Goal: Task Accomplishment & Management: Use online tool/utility

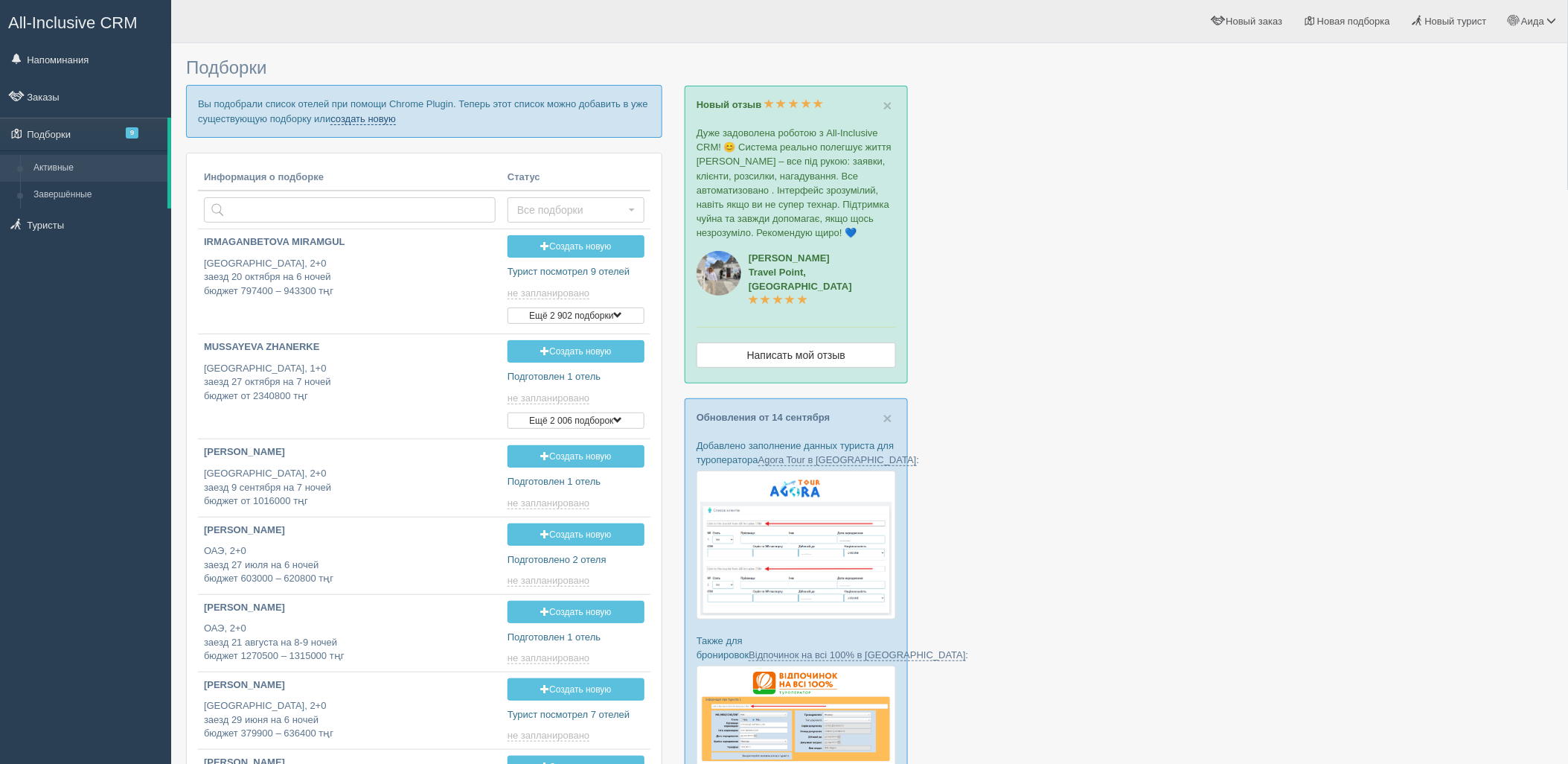
click at [376, 122] on link "создать новую" at bounding box center [363, 119] width 66 height 12
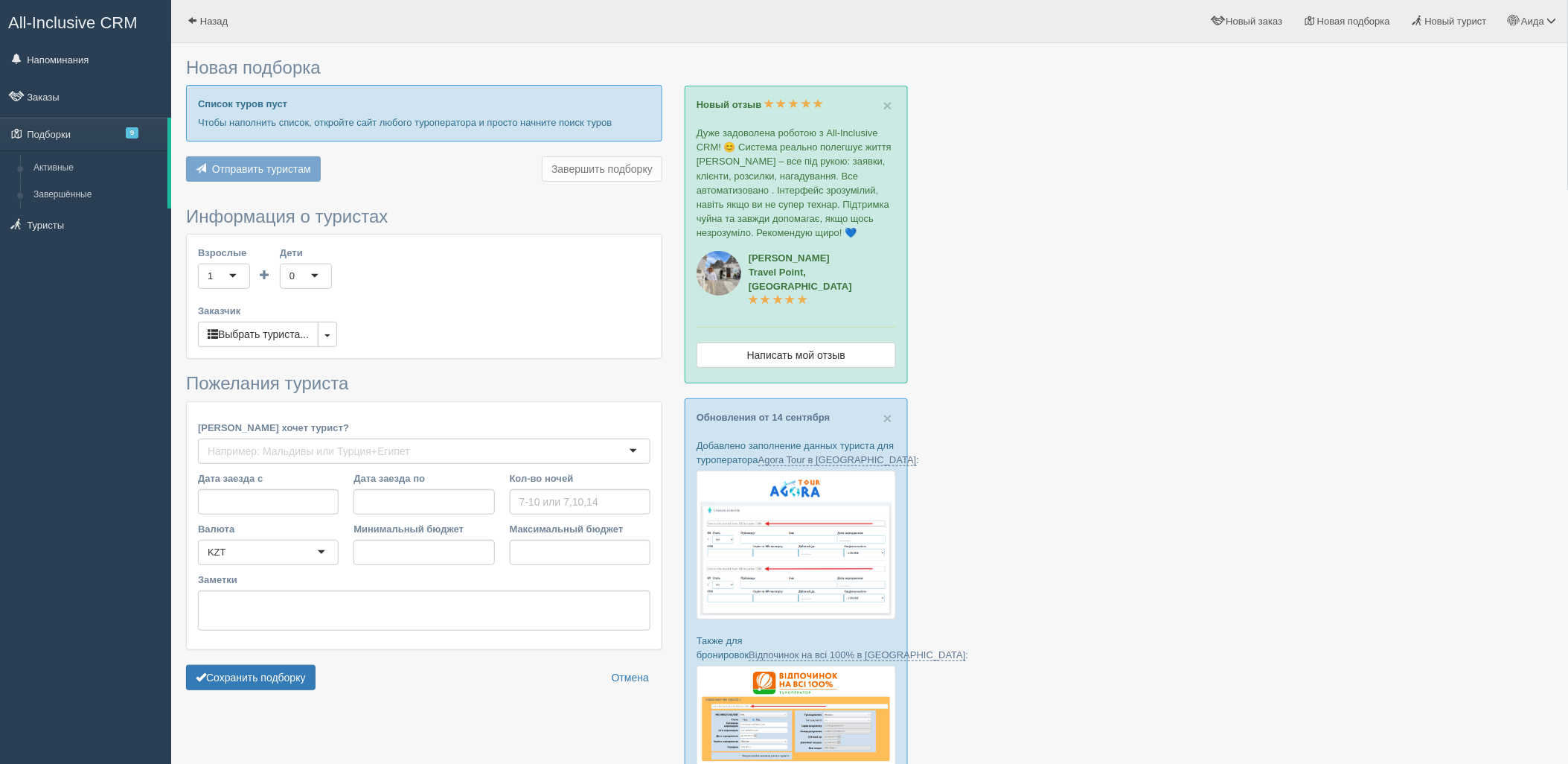
type input "7"
type input "1300900"
type input "2504300"
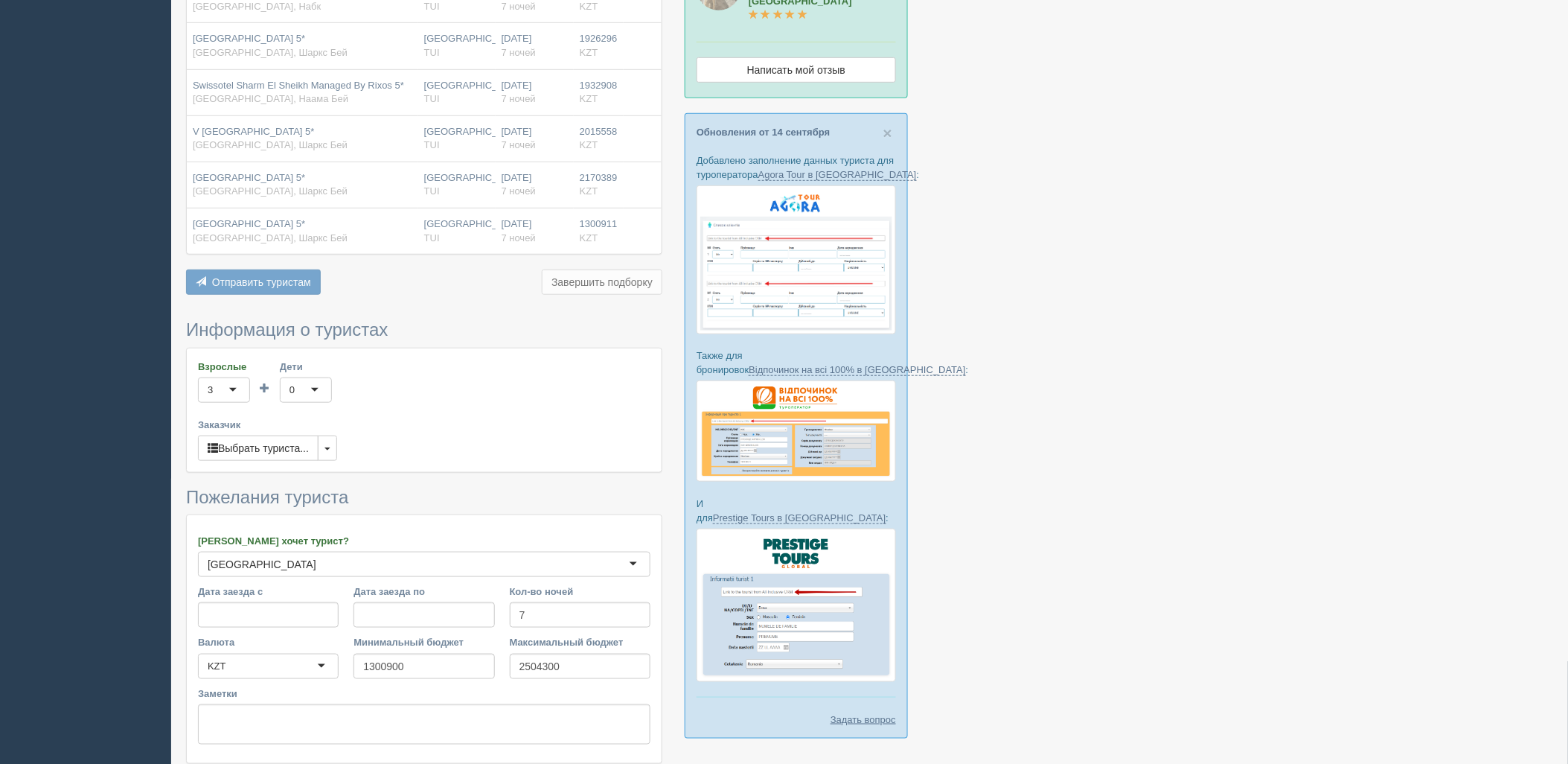
scroll to position [400, 0]
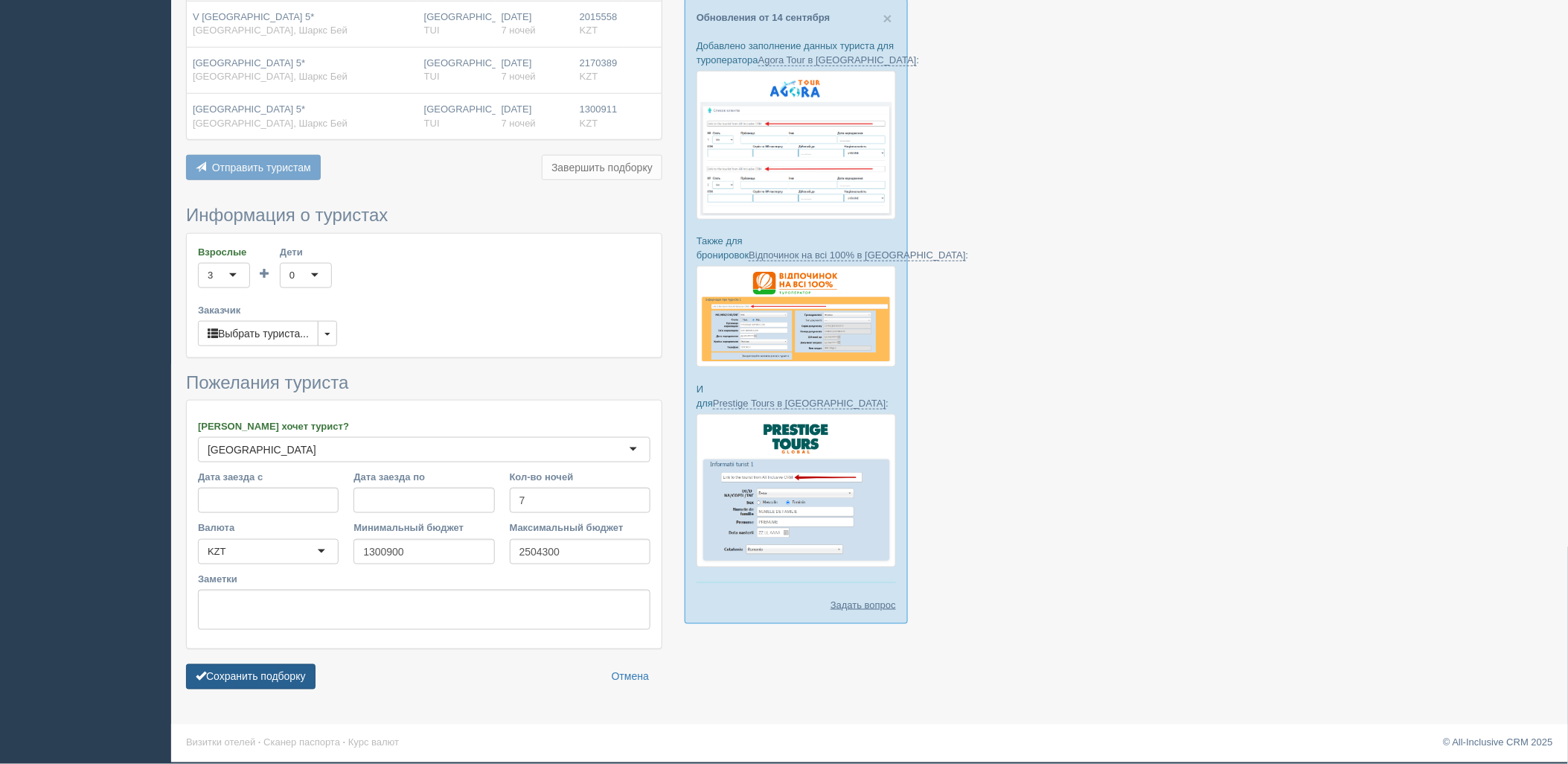
click at [281, 673] on button "Сохранить подборку" at bounding box center [251, 676] width 130 height 26
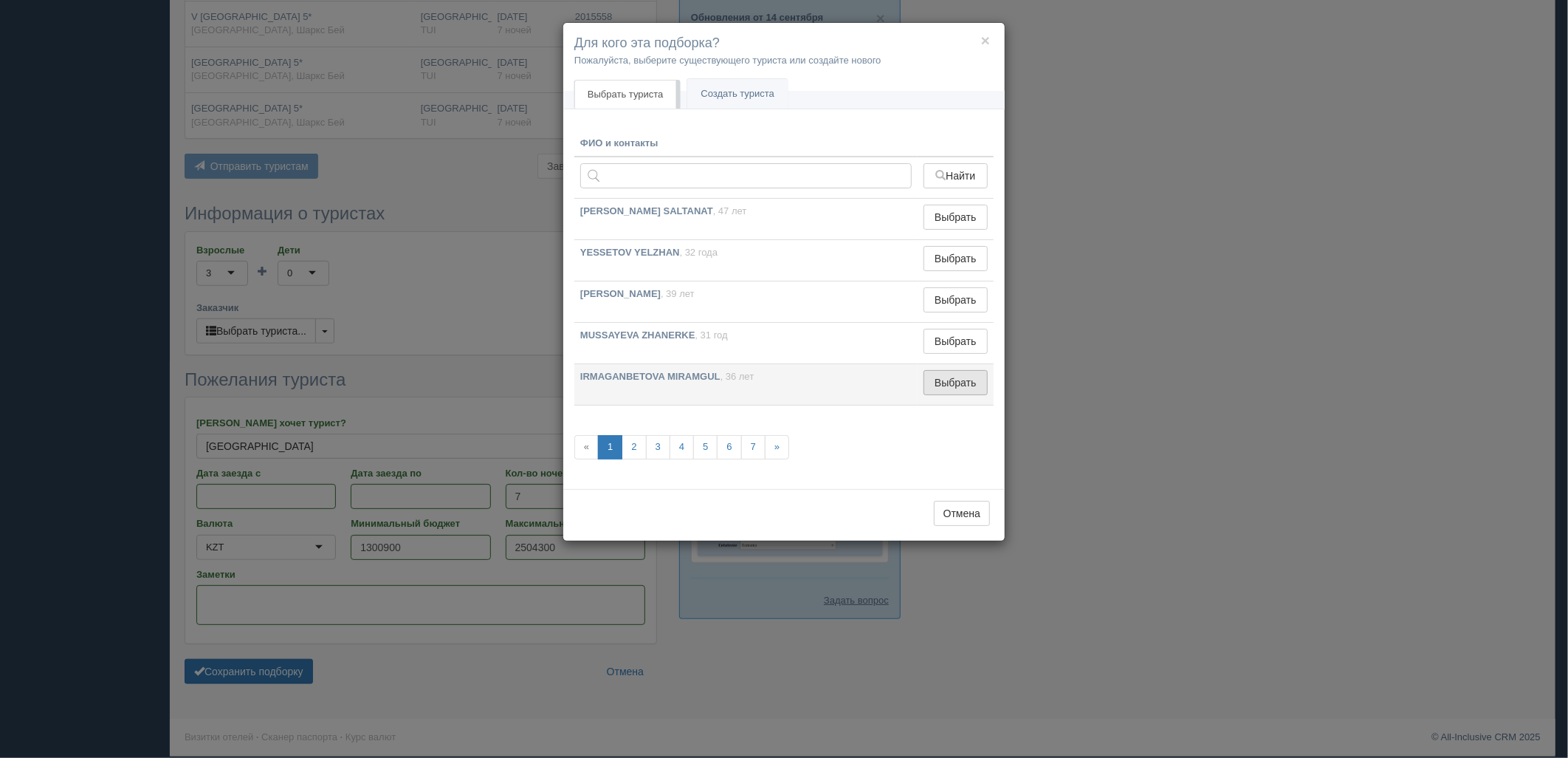
click at [939, 386] on button "Выбрать" at bounding box center [955, 382] width 64 height 26
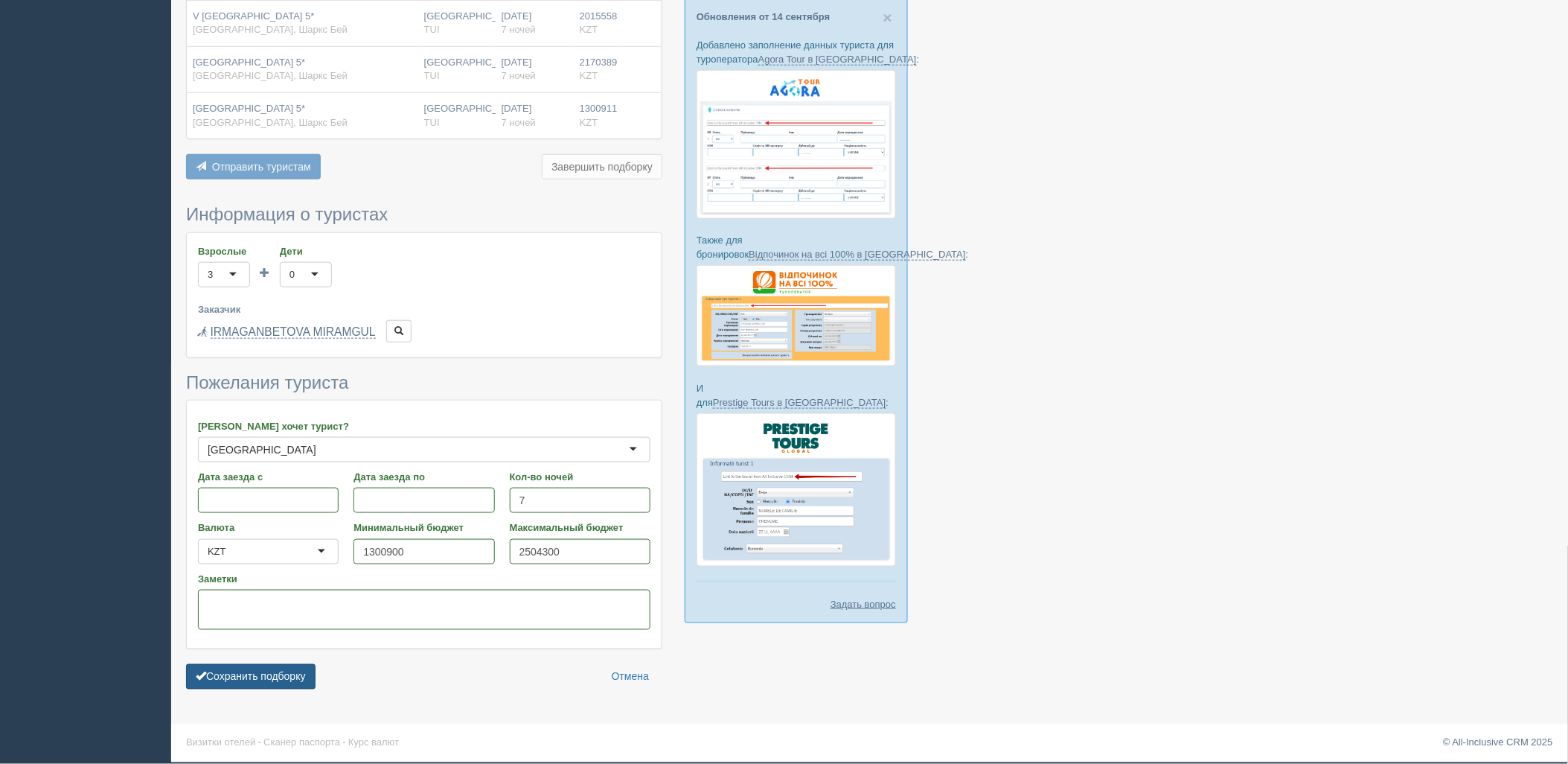
click at [218, 672] on button "Сохранить подборку" at bounding box center [251, 676] width 130 height 26
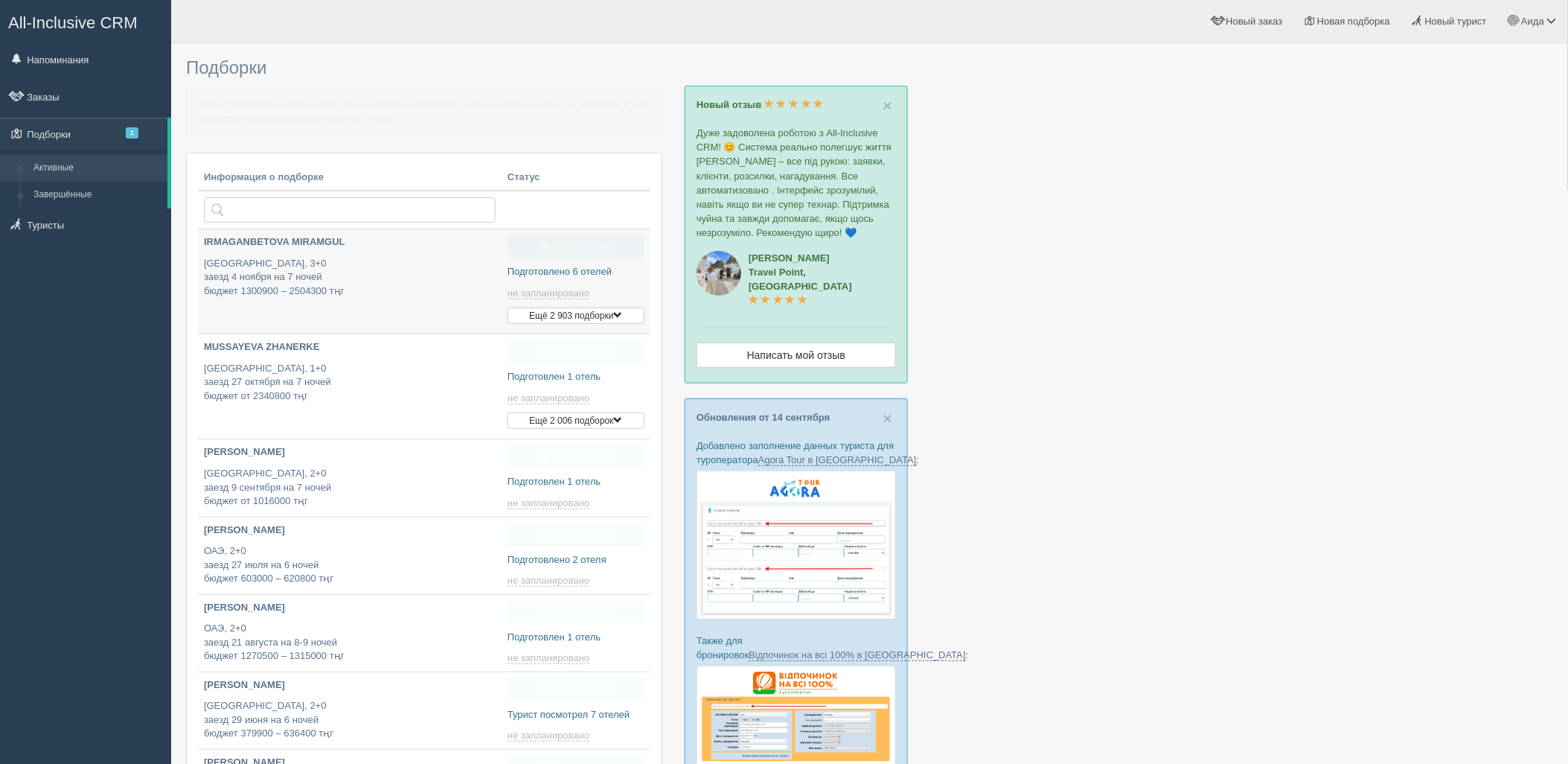
type input "[DATE] 16:45"
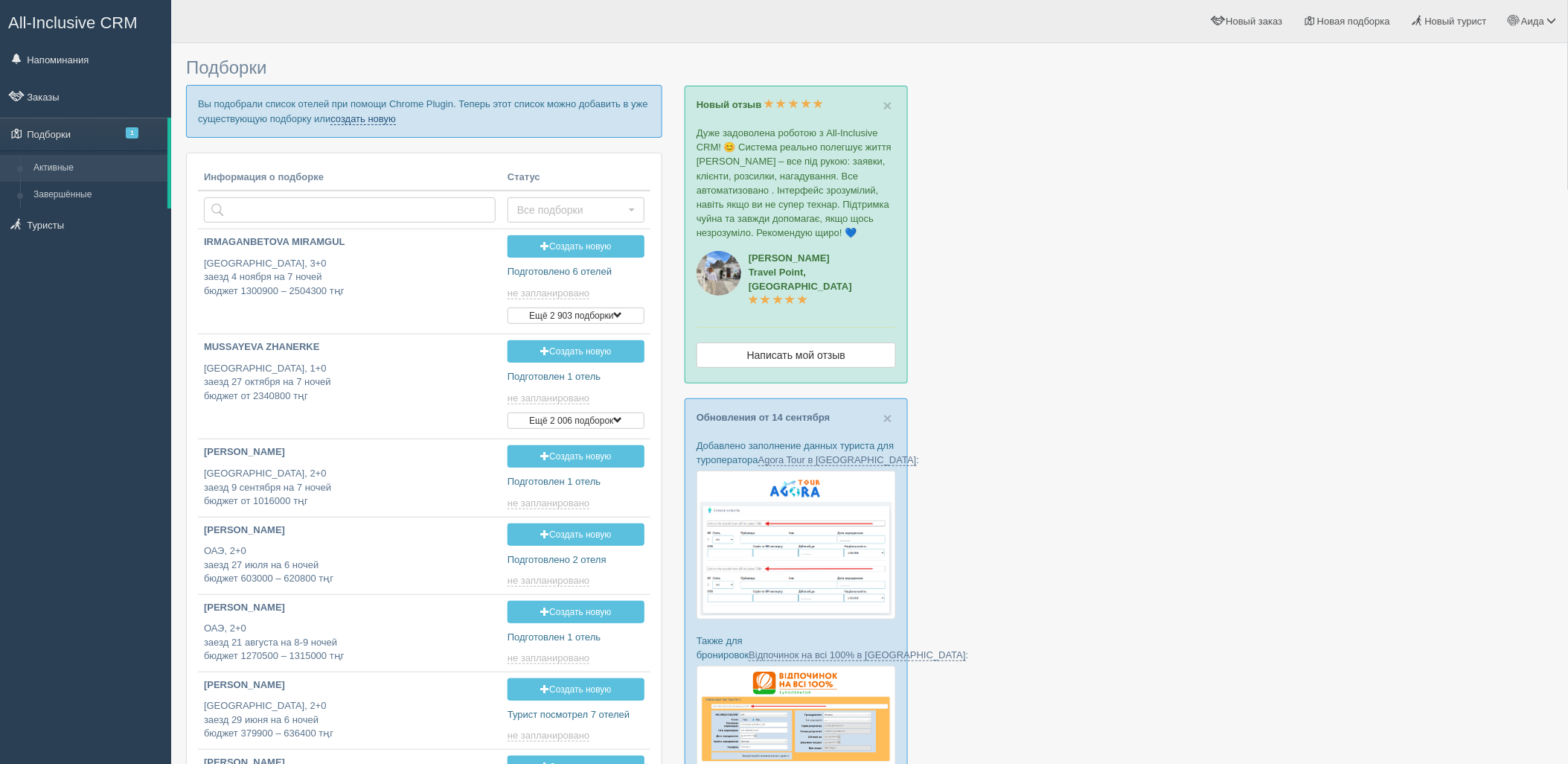
click at [376, 120] on link "создать новую" at bounding box center [363, 119] width 66 height 12
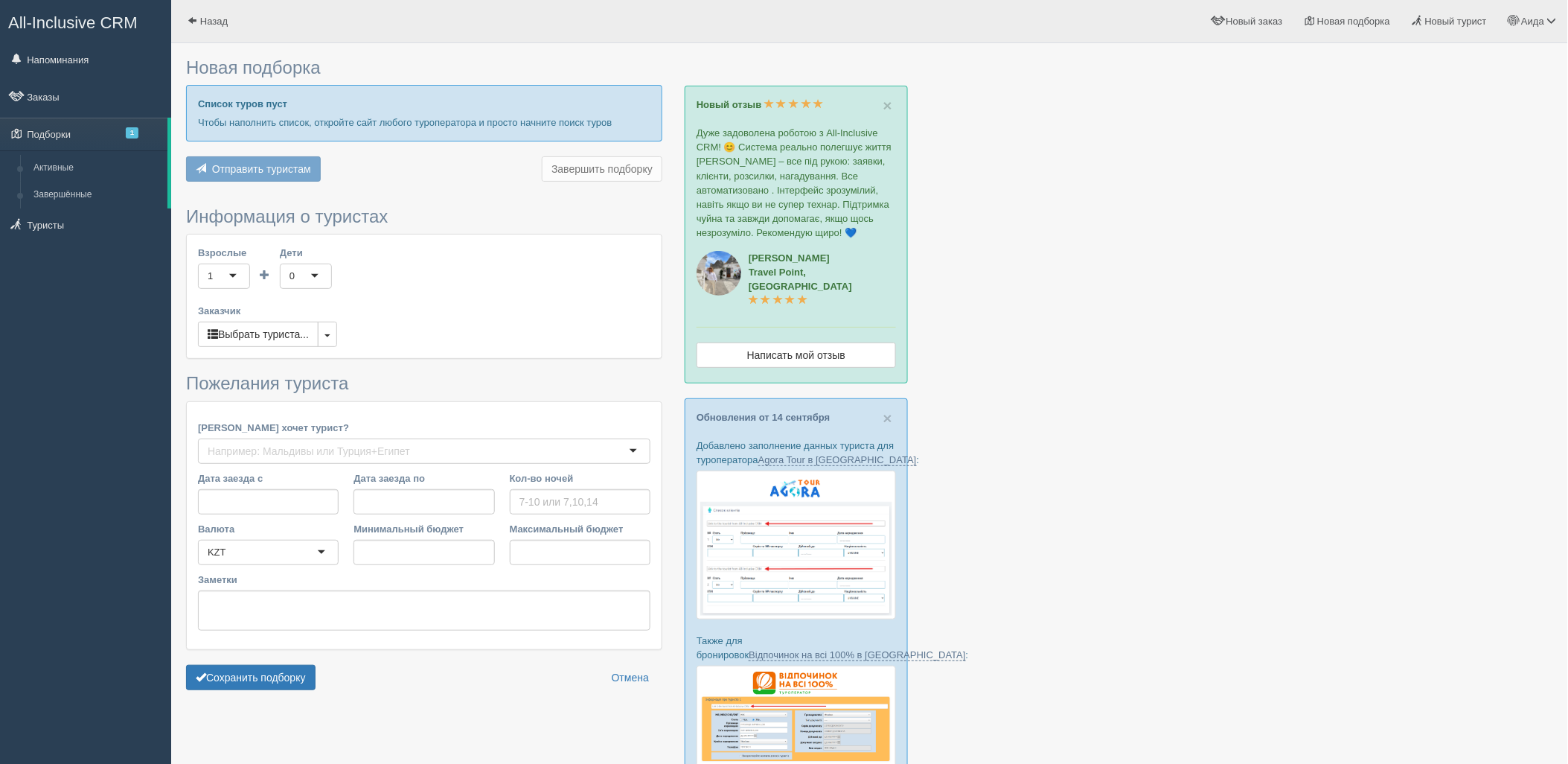
type input "6"
type input "866100"
type input "866200"
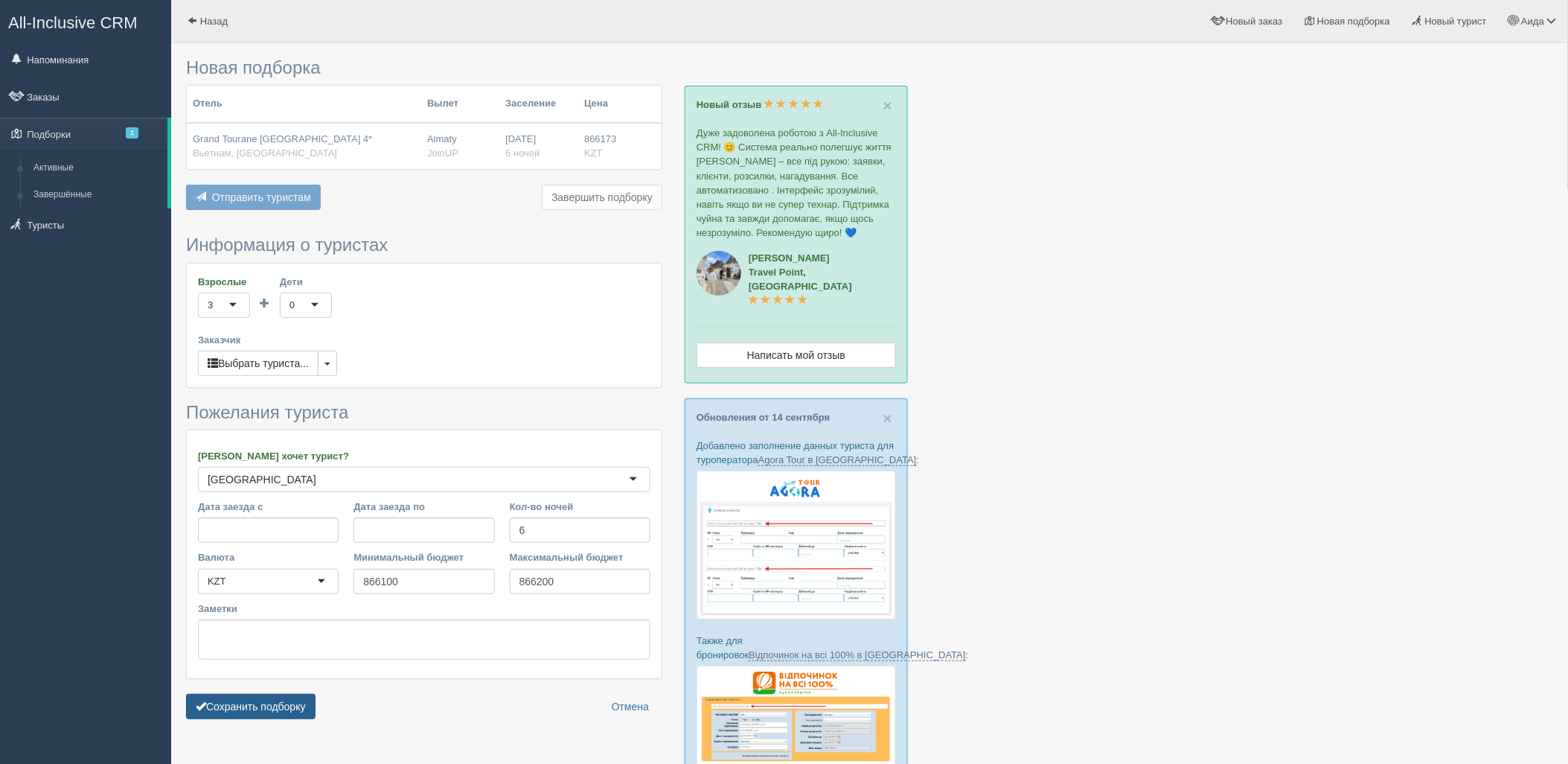
click at [272, 701] on button "Сохранить подборку" at bounding box center [251, 706] width 130 height 26
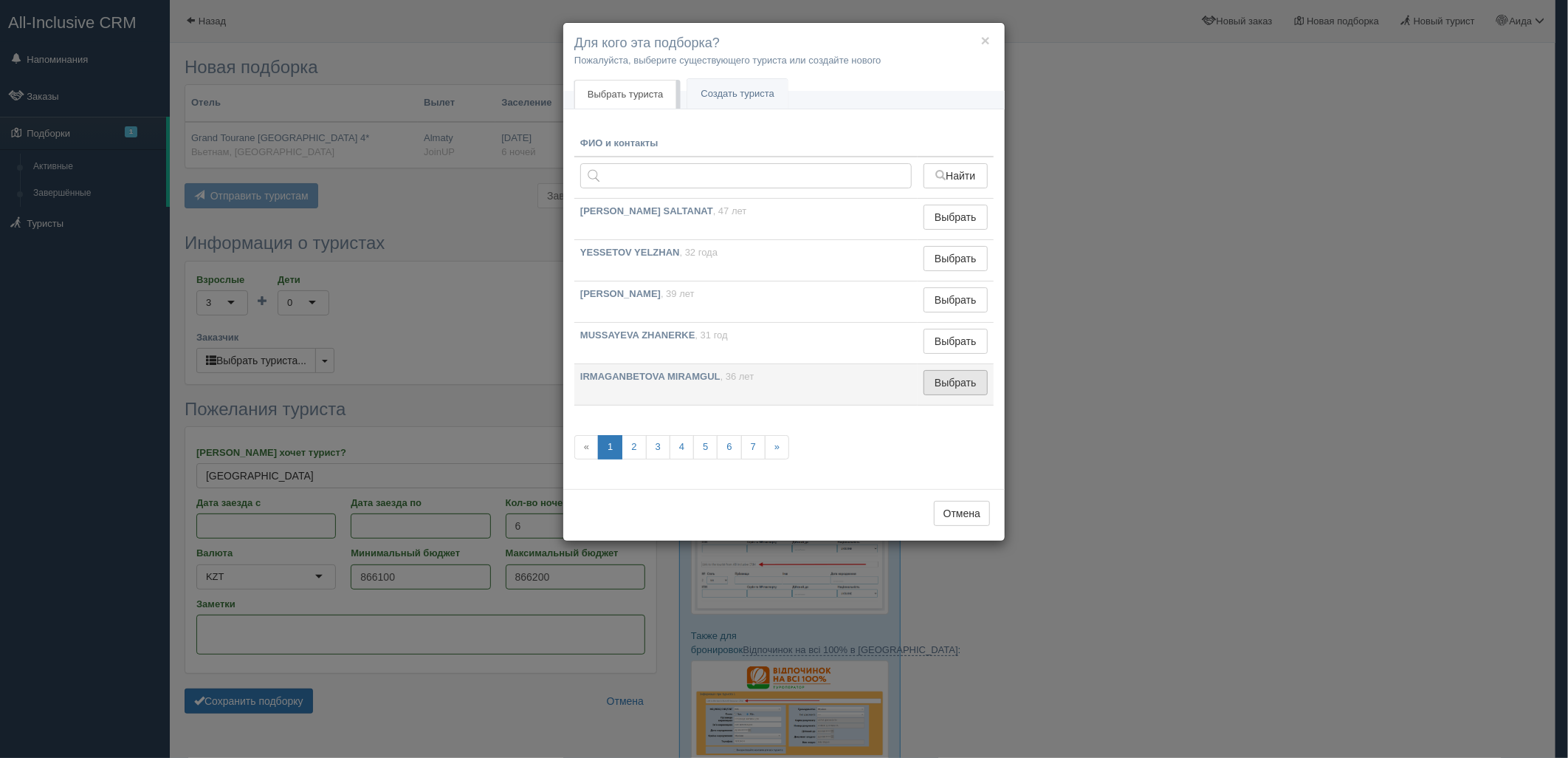
click at [932, 382] on button "Выбрать" at bounding box center [955, 382] width 64 height 26
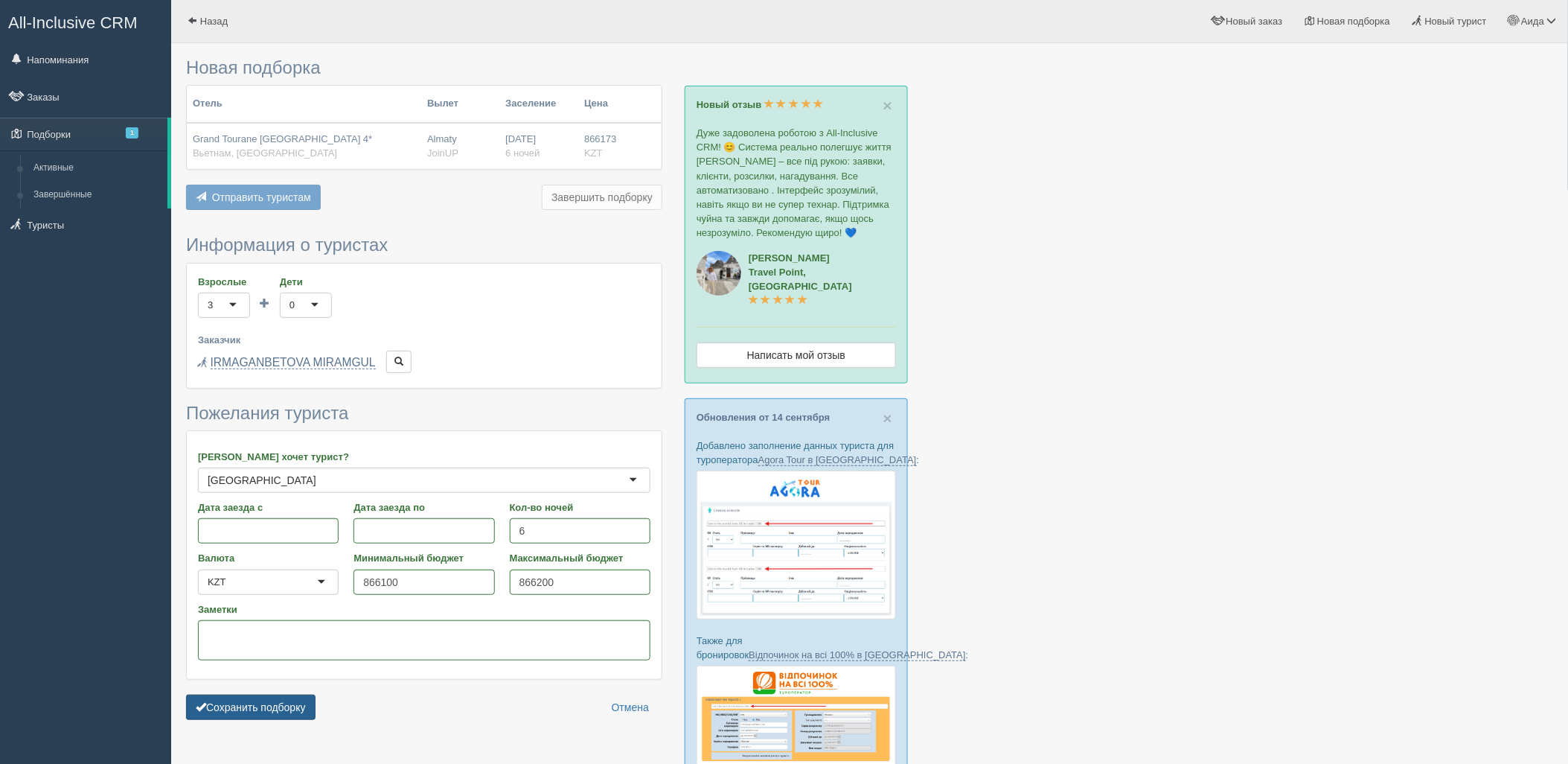
click at [305, 696] on button "Сохранить подборку" at bounding box center [251, 707] width 130 height 26
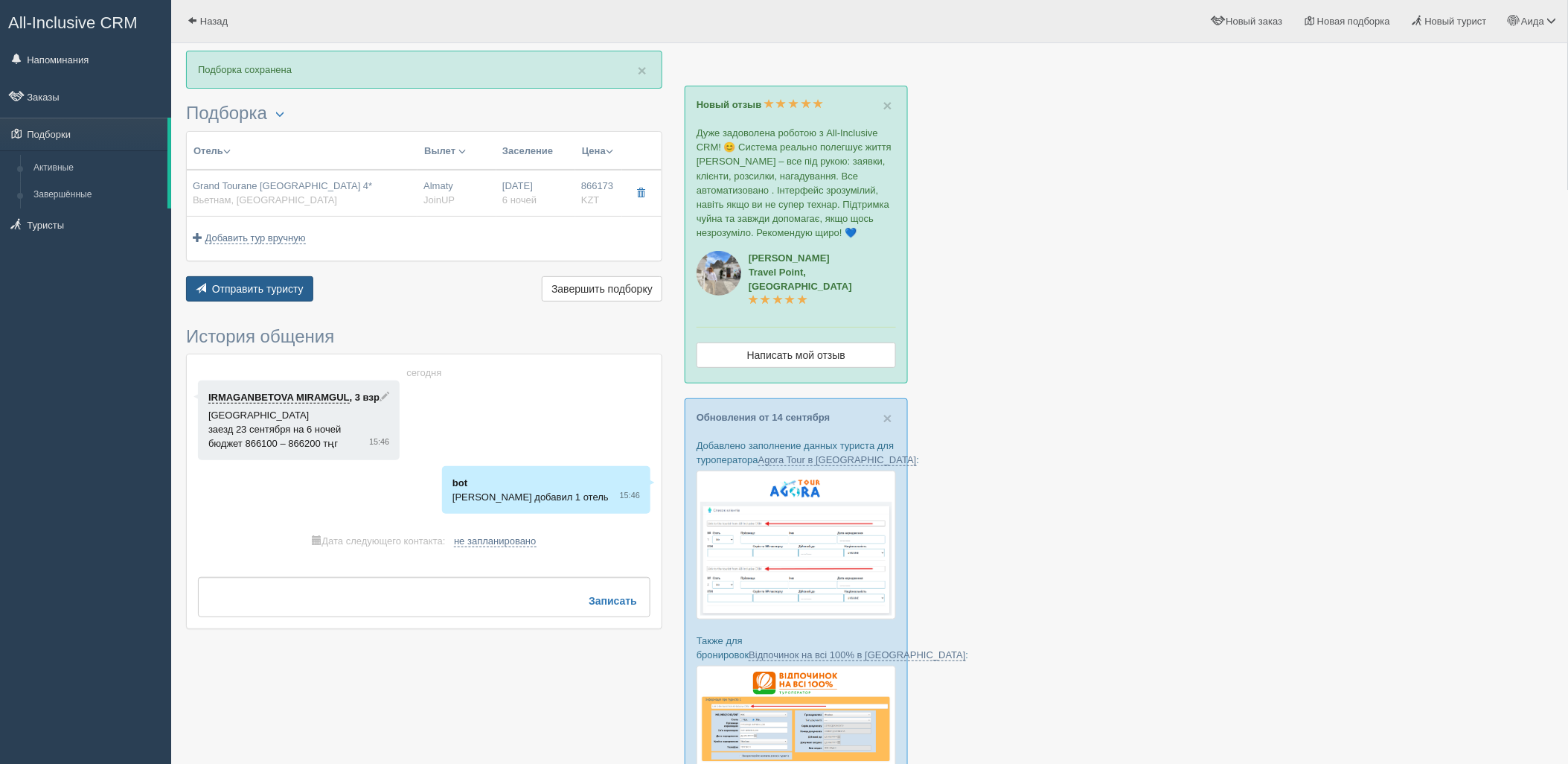
click at [264, 288] on span "Отправить туристу" at bounding box center [257, 288] width 91 height 12
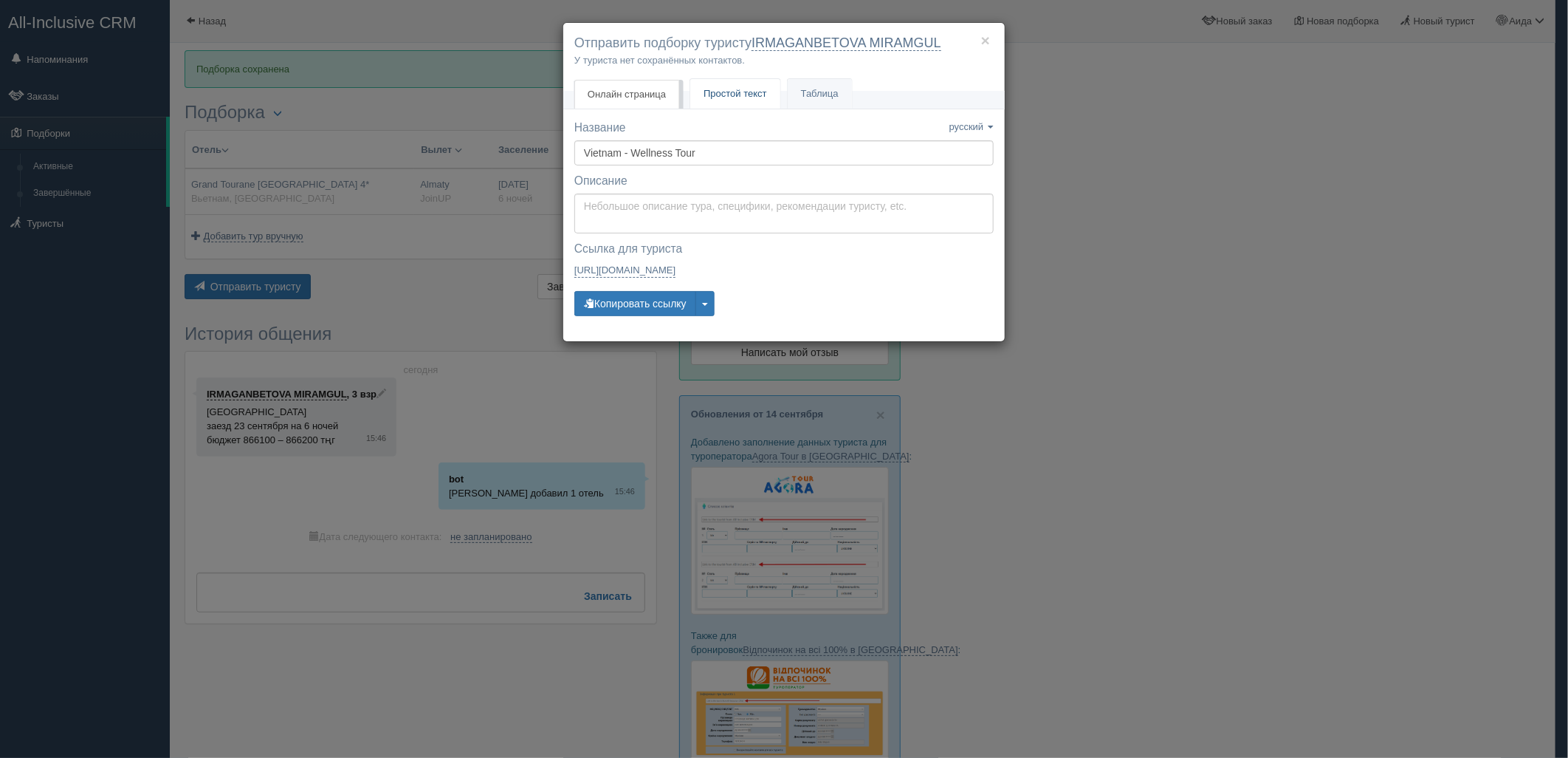
click at [728, 107] on link "Простой текст Текст" at bounding box center [735, 94] width 90 height 30
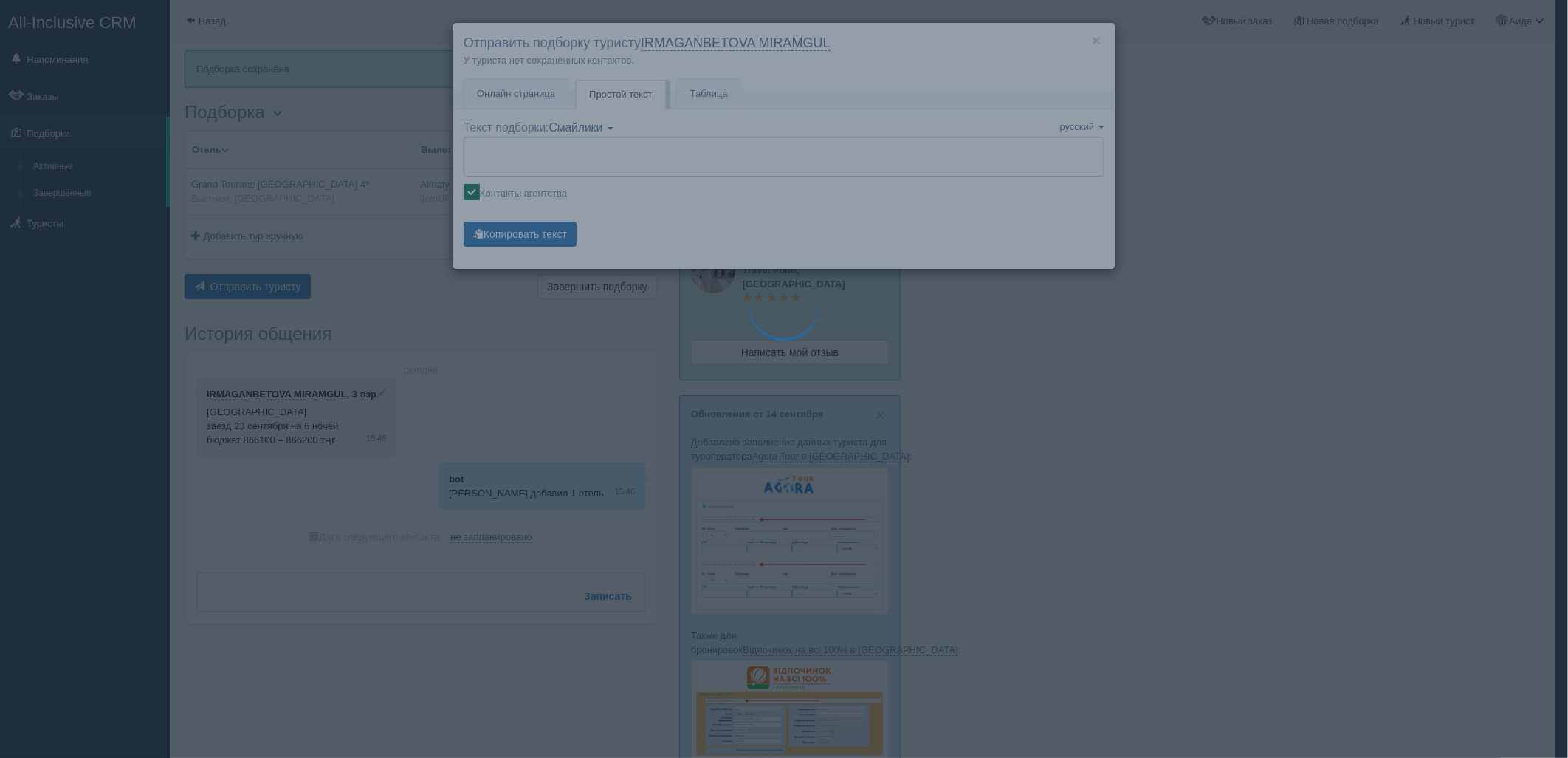
type textarea "🌞 Добрый день! Предлагаем Вам рассмотреть следующие варианты: 🌎 Вьетнам, Nha Tr…"
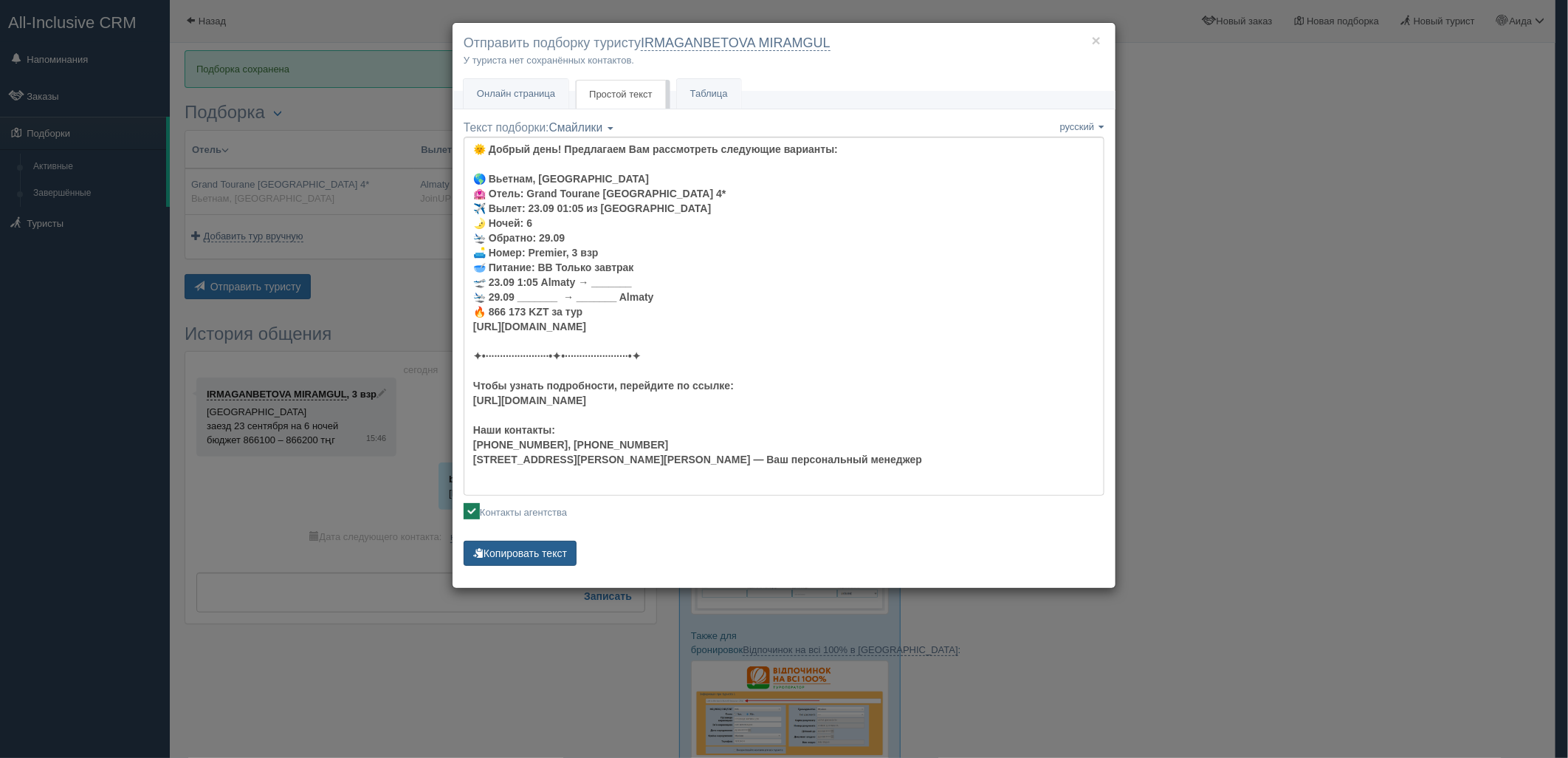
click at [521, 551] on button "Копировать текст" at bounding box center [520, 553] width 113 height 26
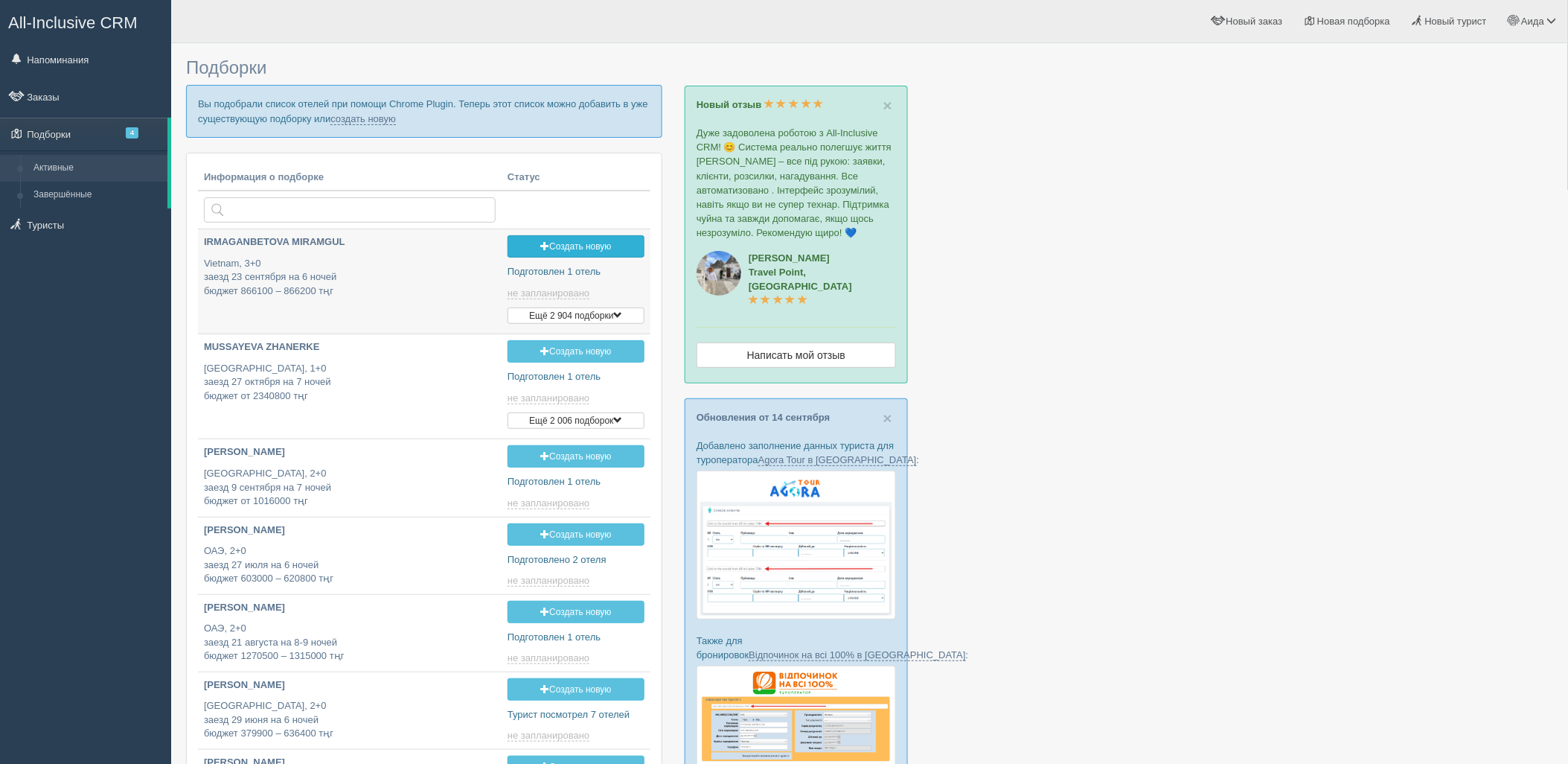
type input "[DATE] 16:45"
click at [382, 121] on link "создать новую" at bounding box center [363, 119] width 66 height 12
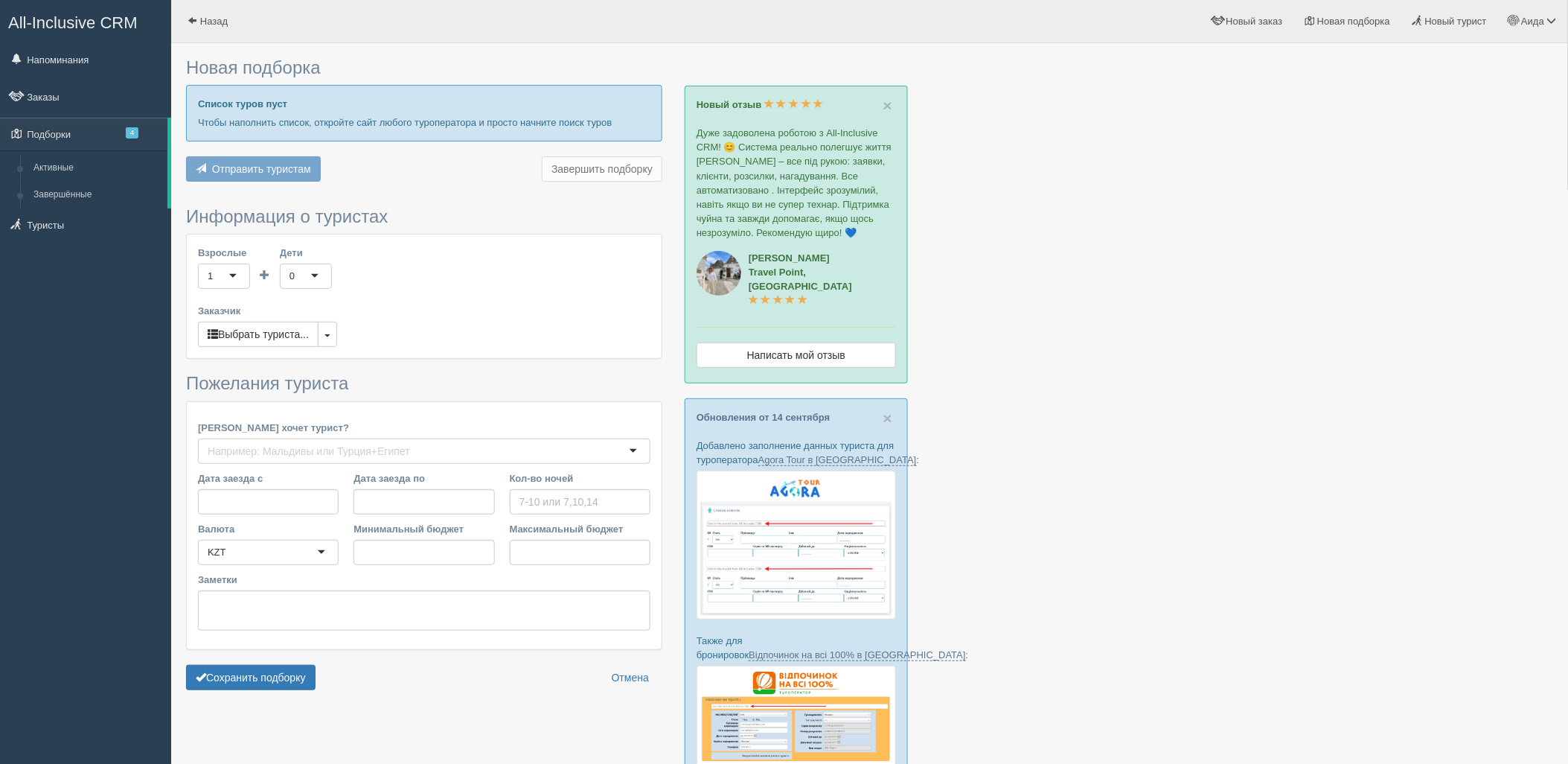
type input "7"
type input "1786300"
type input "2771000"
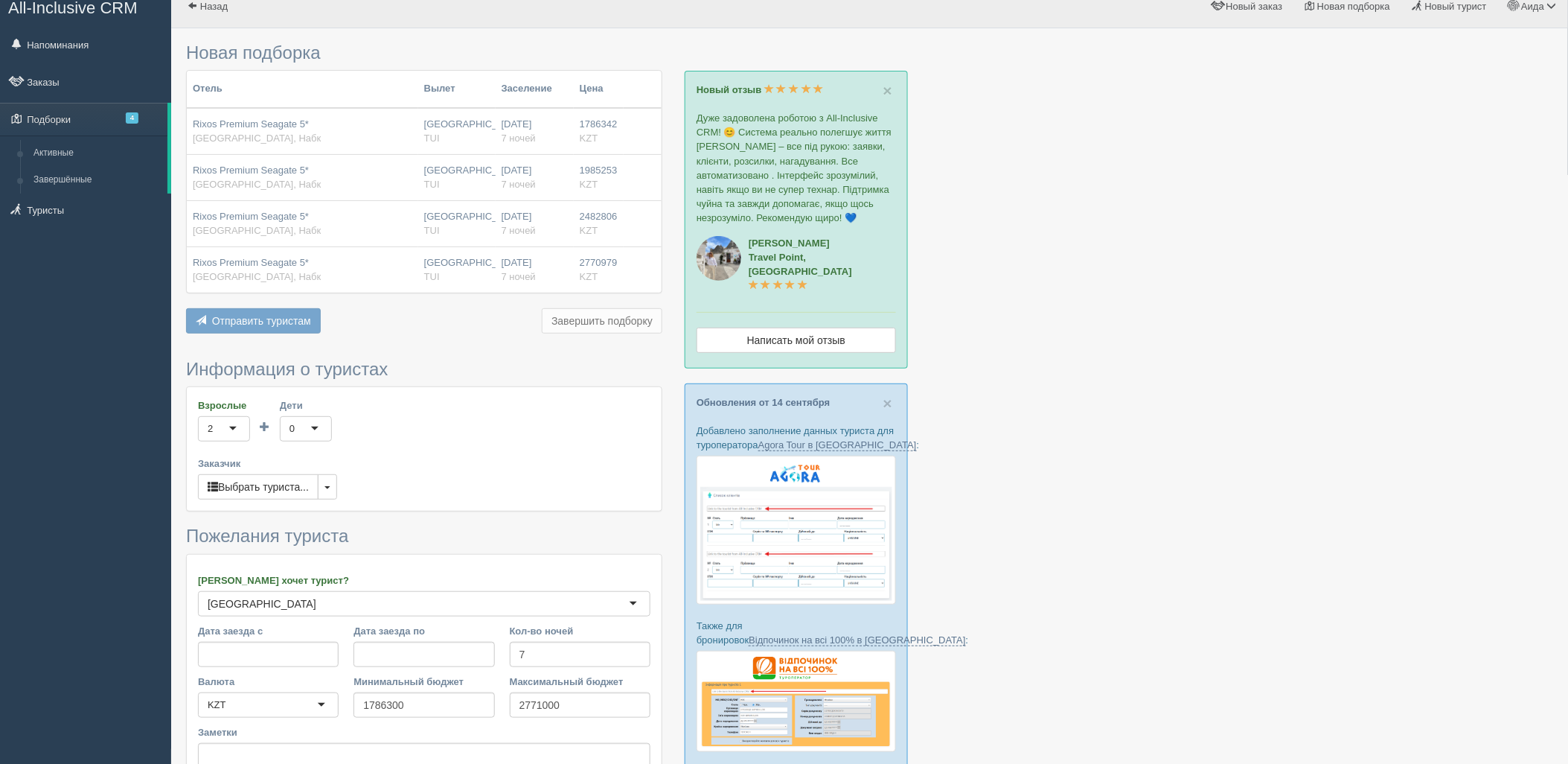
scroll to position [313, 0]
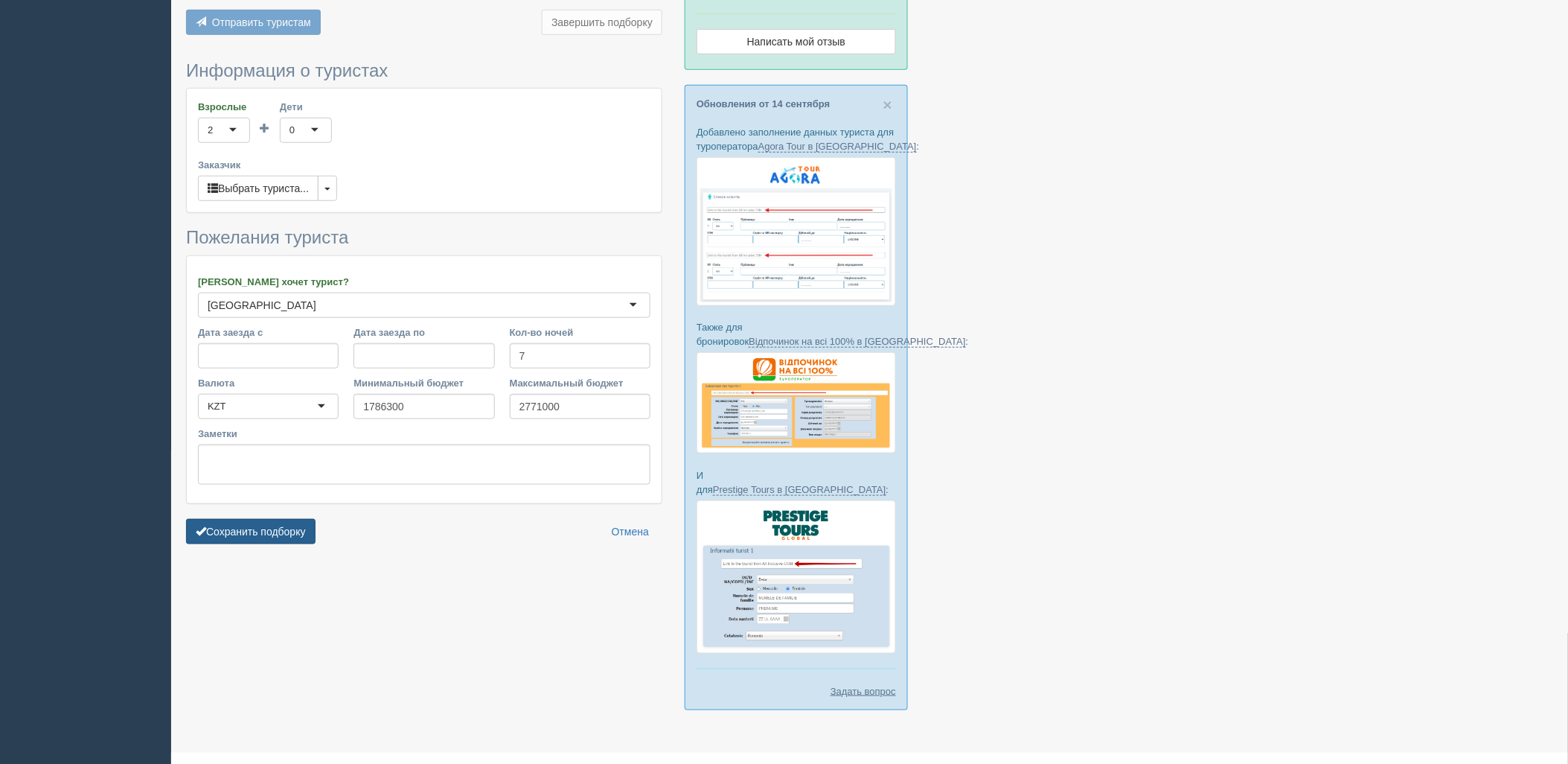
click at [246, 524] on button "Сохранить подборку" at bounding box center [251, 532] width 130 height 26
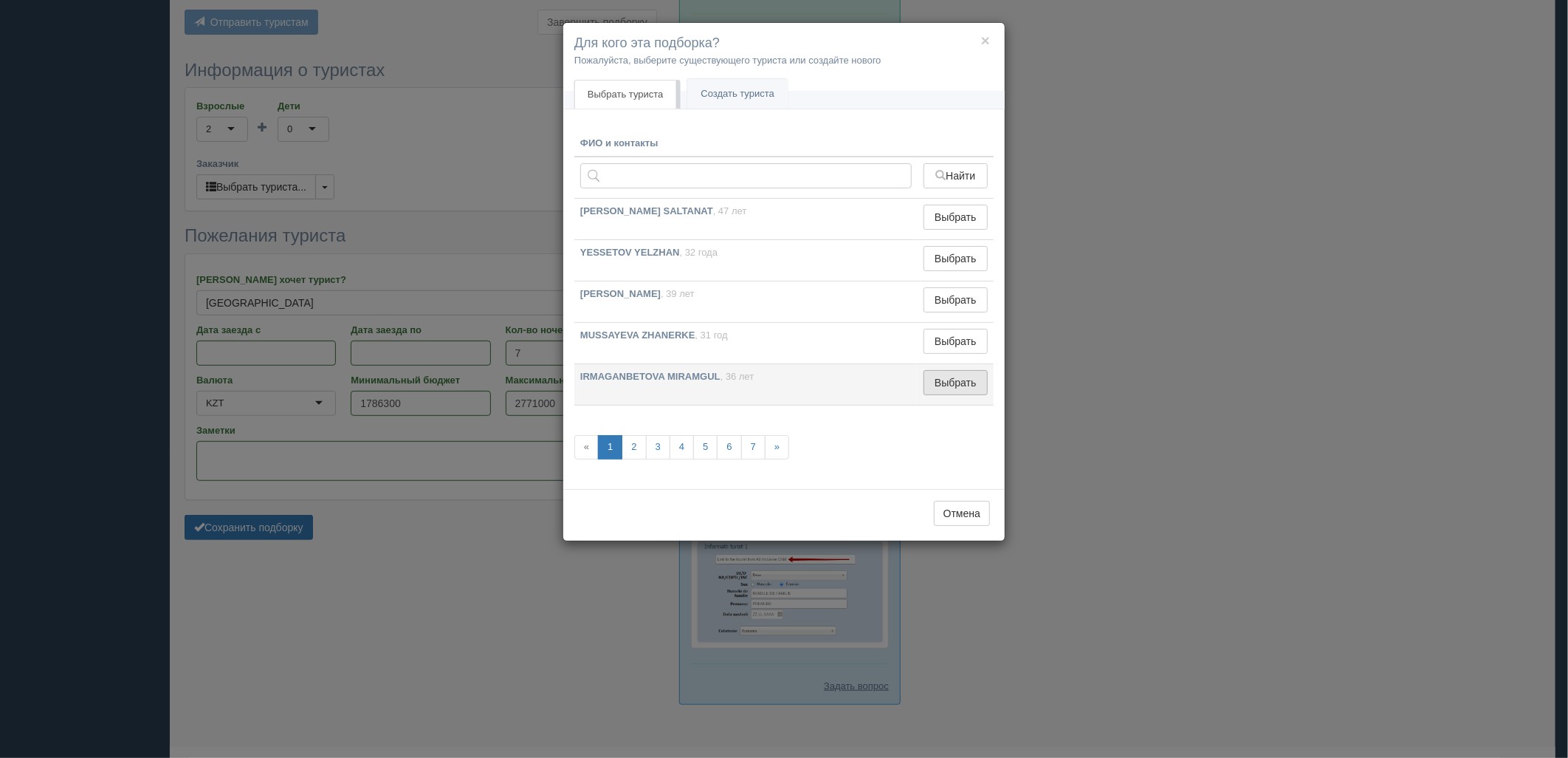
click at [941, 374] on button "Выбрать" at bounding box center [955, 382] width 64 height 26
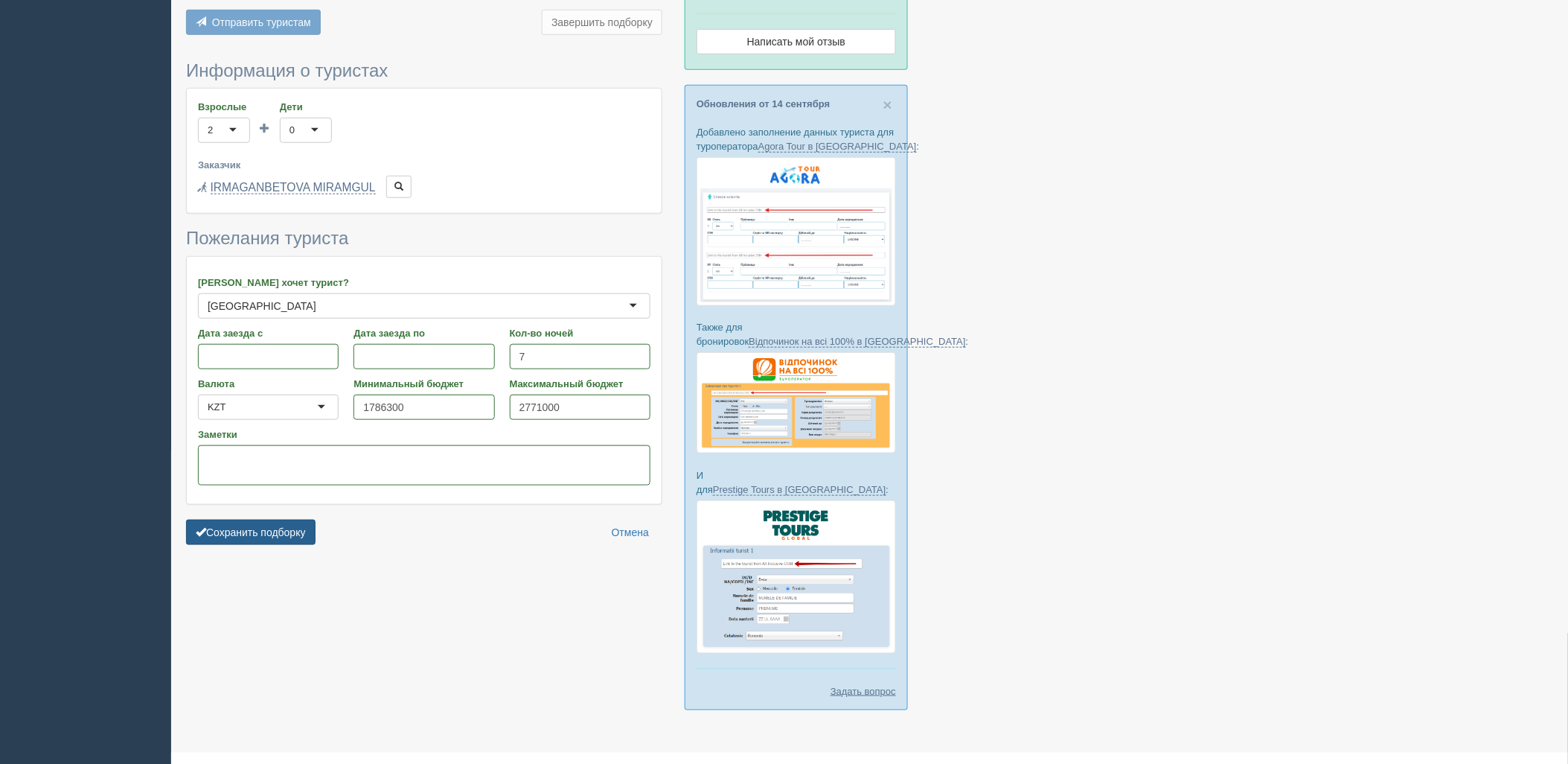
click at [240, 543] on button "Сохранить подборку" at bounding box center [251, 532] width 130 height 26
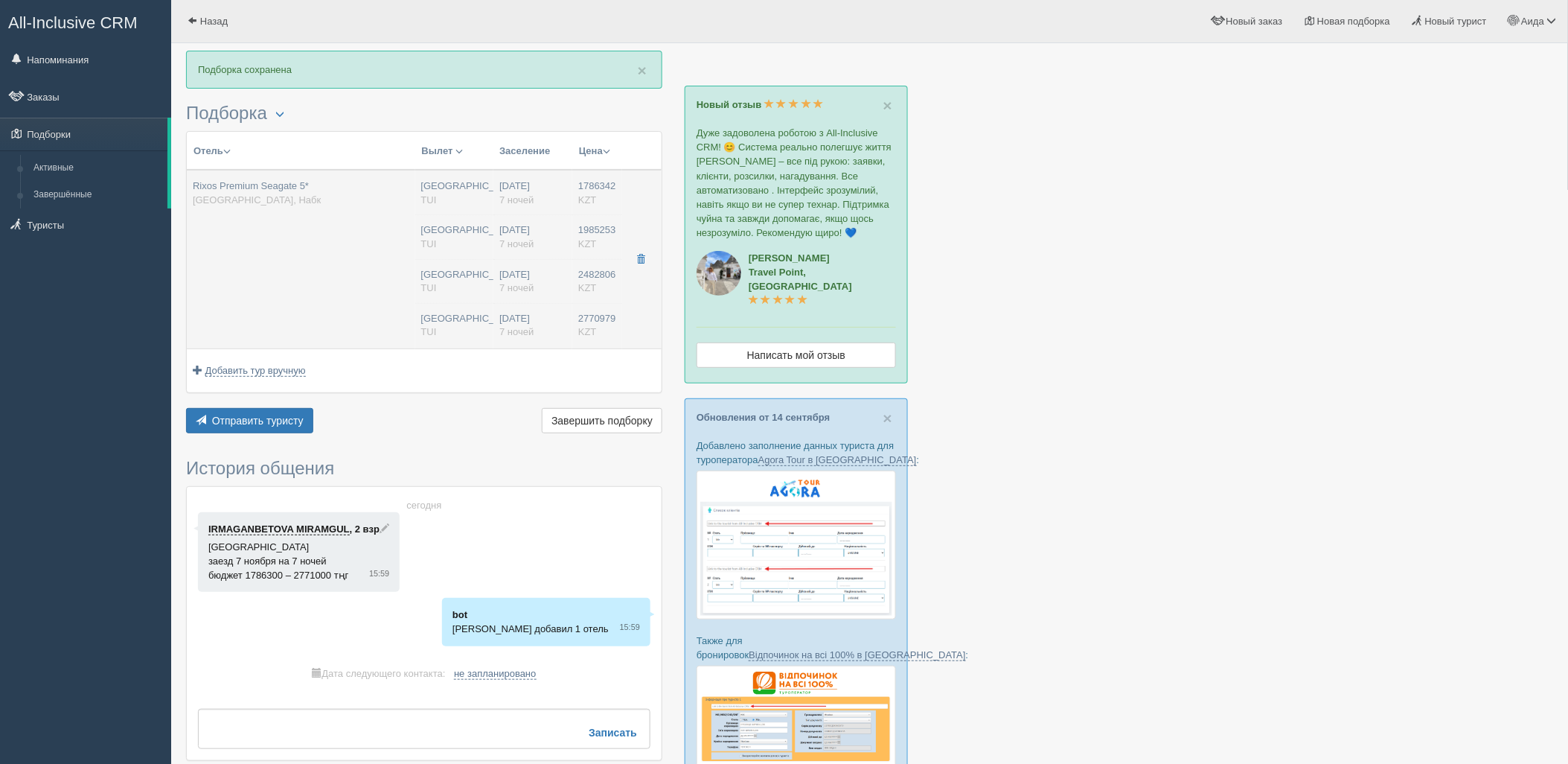
click at [457, 265] on td "[GEOGRAPHIC_DATA] [GEOGRAPHIC_DATA] [GEOGRAPHIC_DATA] [GEOGRAPHIC_DATA] [GEOGRA…" at bounding box center [454, 258] width 79 height 178
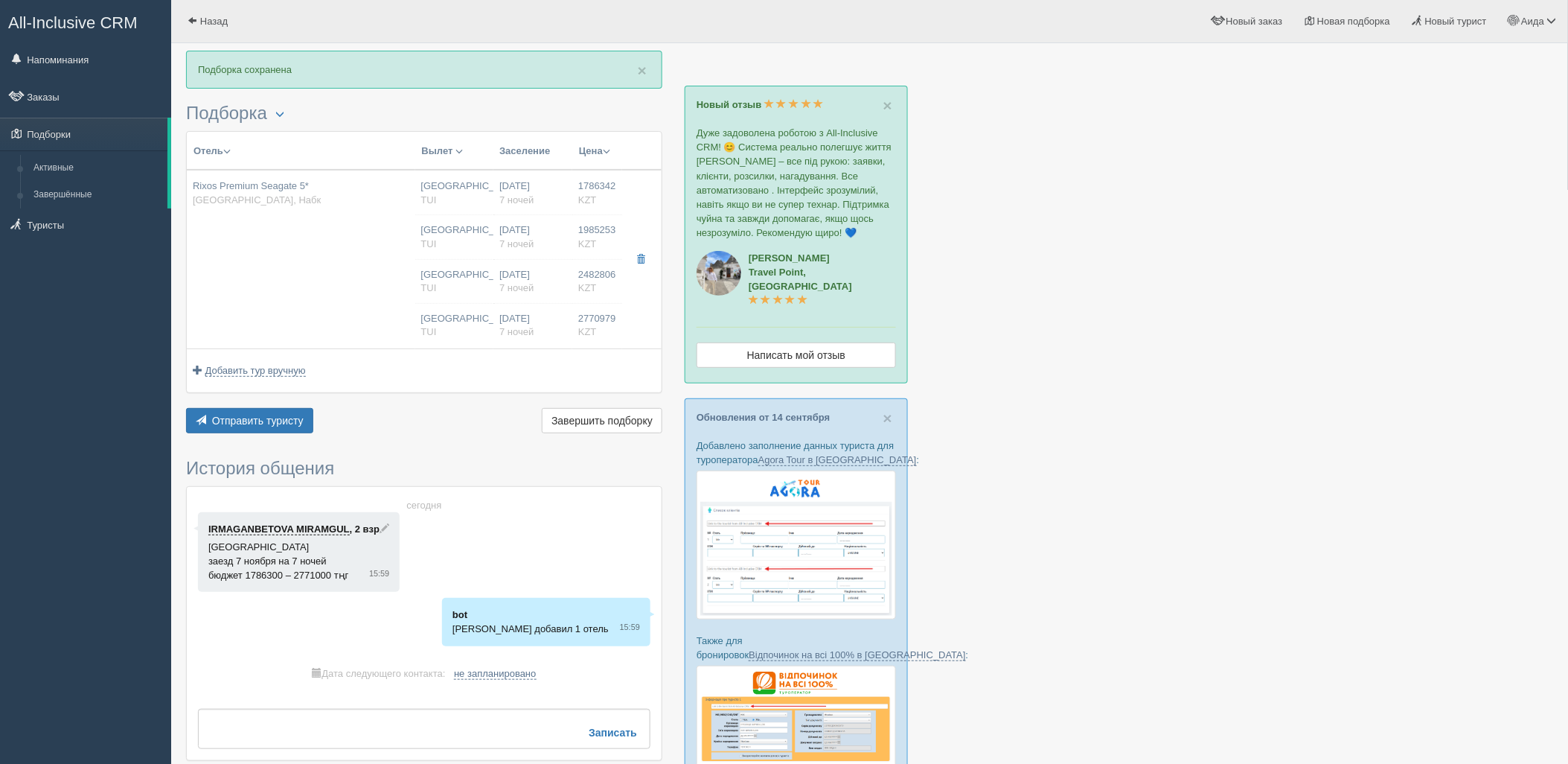
type input "Rixos Premium Seagate 5*"
type input "[URL][DOMAIN_NAME]"
type input "[GEOGRAPHIC_DATA]"
type input "Набк"
type input "1786342.00"
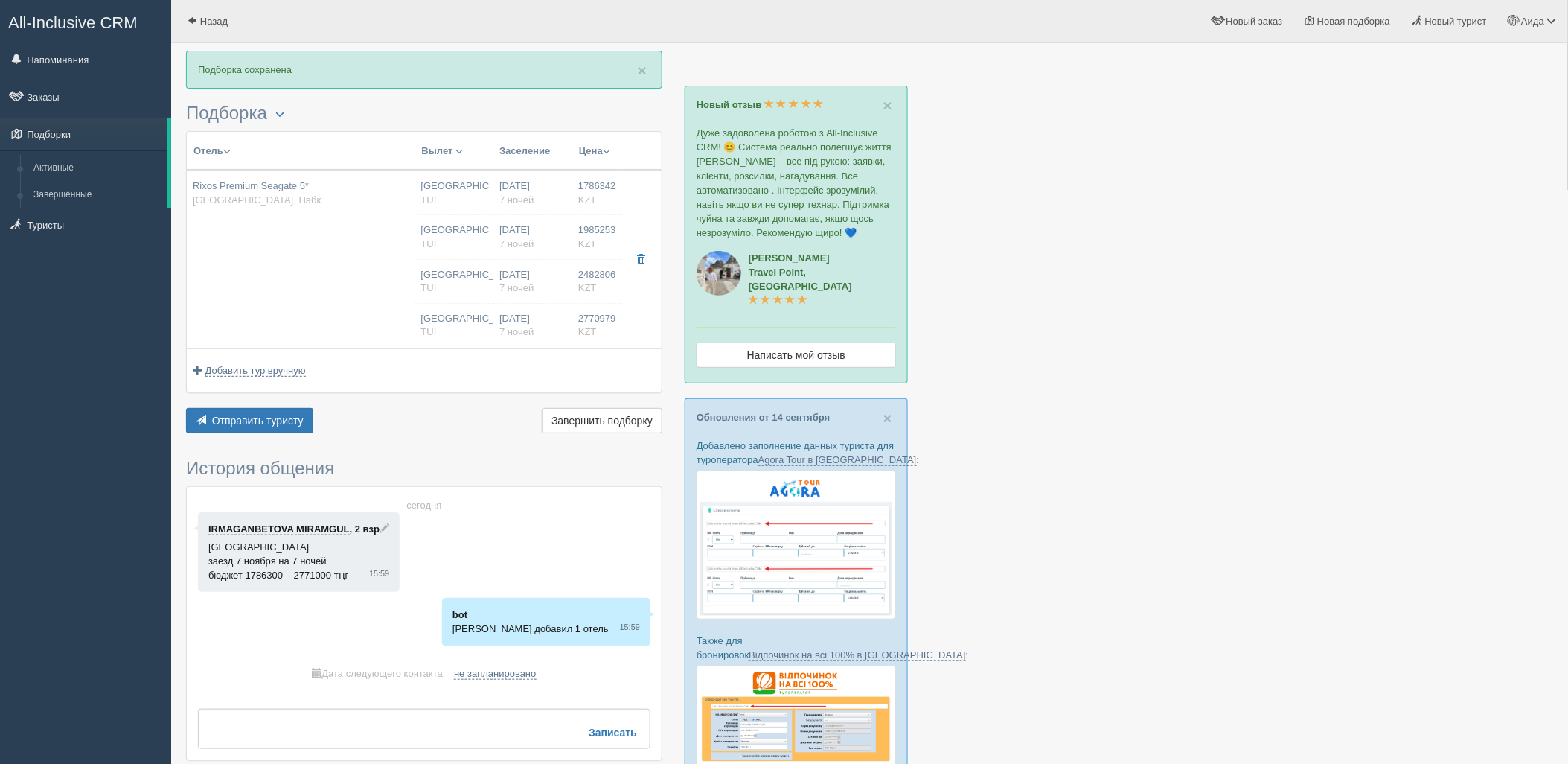
type input "[GEOGRAPHIC_DATA]"
type input "08:50"
type input "7"
type input "Superior Room"
type input "Ultra All Inclusive"
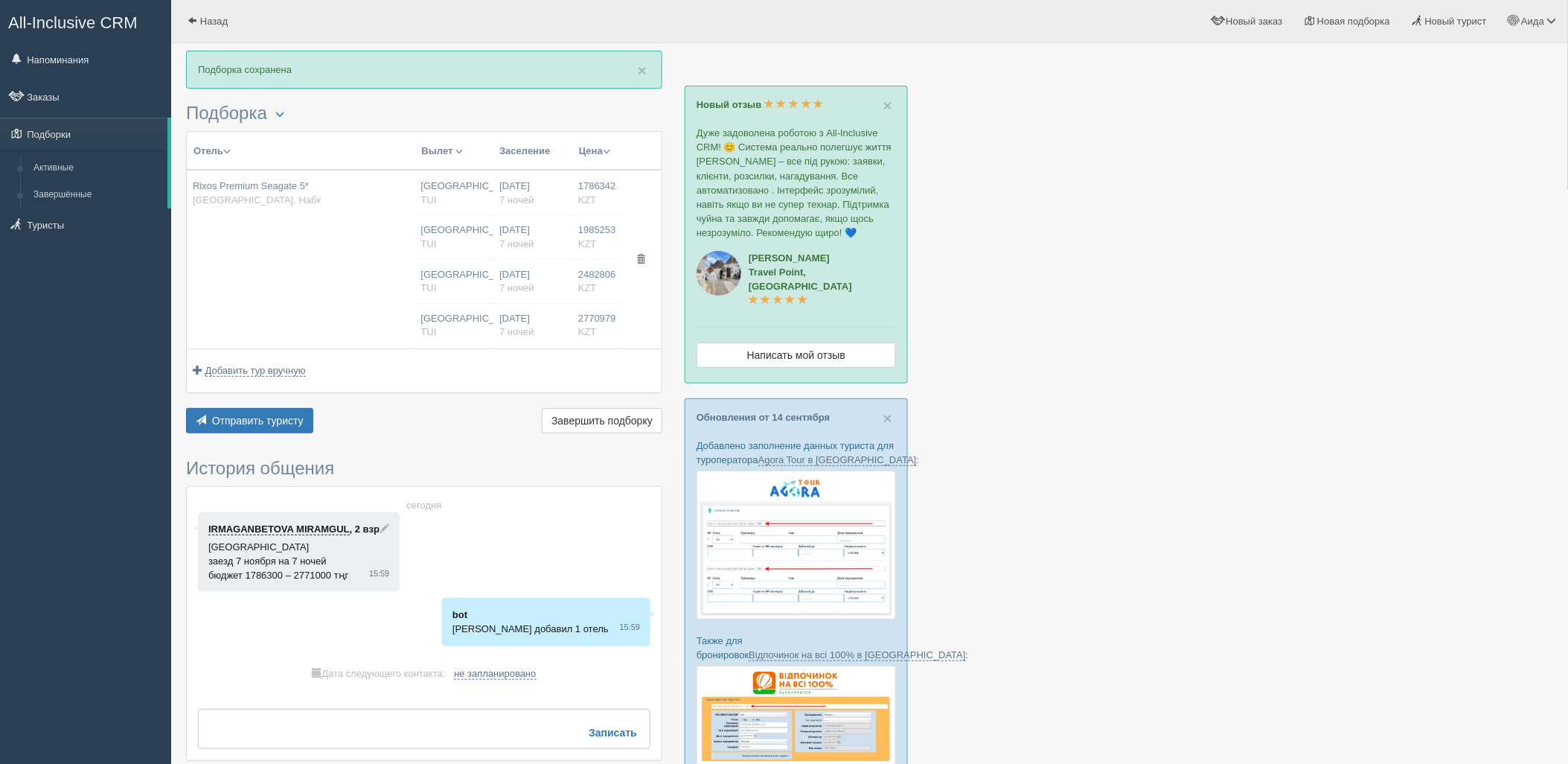
type input "TUI"
type input "[URL][DOMAIN_NAME]"
type input "1985253.00"
type input "[GEOGRAPHIC_DATA]"
type input "08:50"
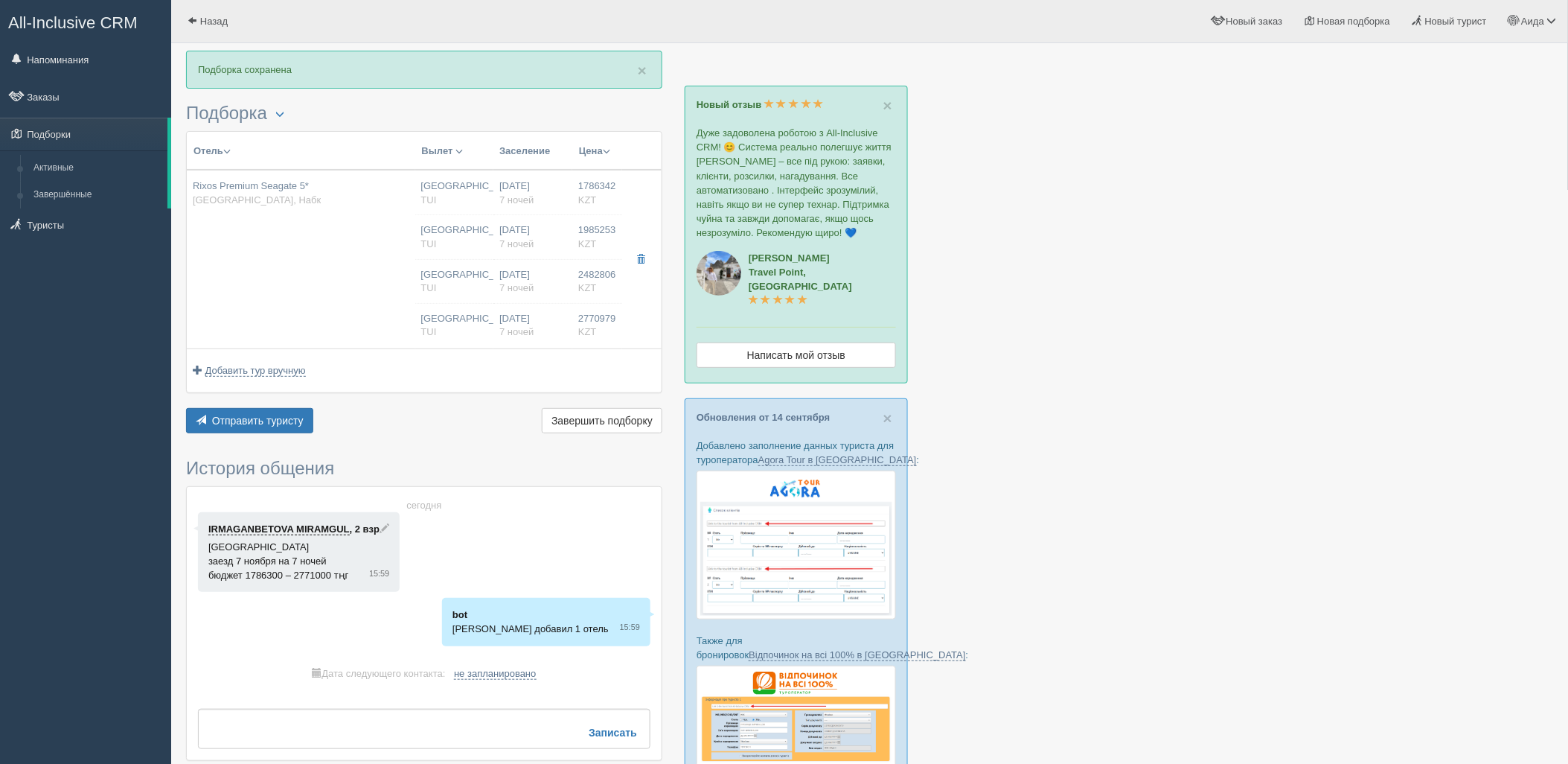
type input "7"
type input "Deluxe Room"
type input "Ultra All Inclusive"
type input "TUI"
type input "[URL][DOMAIN_NAME]"
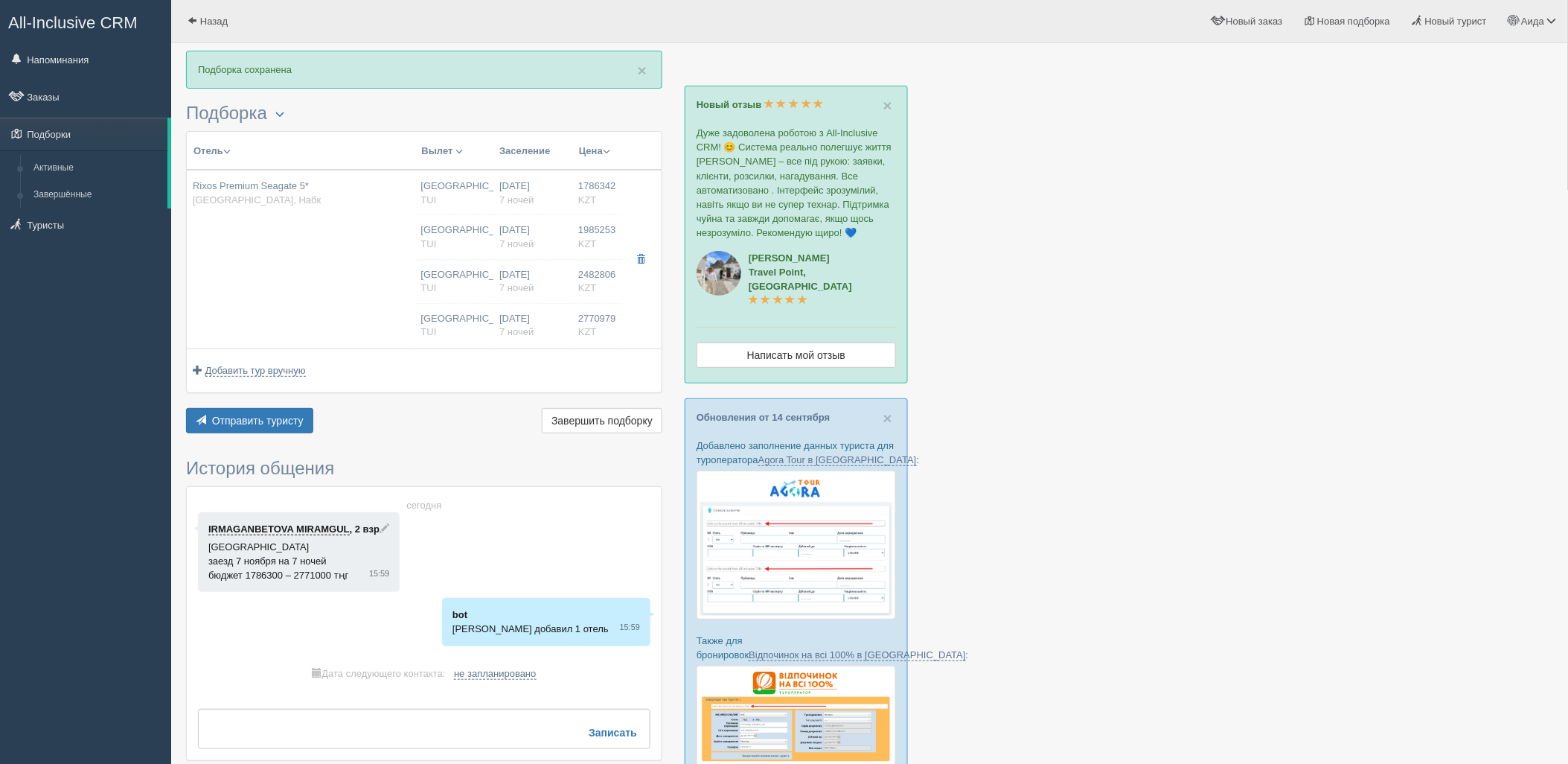
type input "2482806.00"
type input "[GEOGRAPHIC_DATA]"
type input "08:50"
type input "7"
type input "Superior Room"
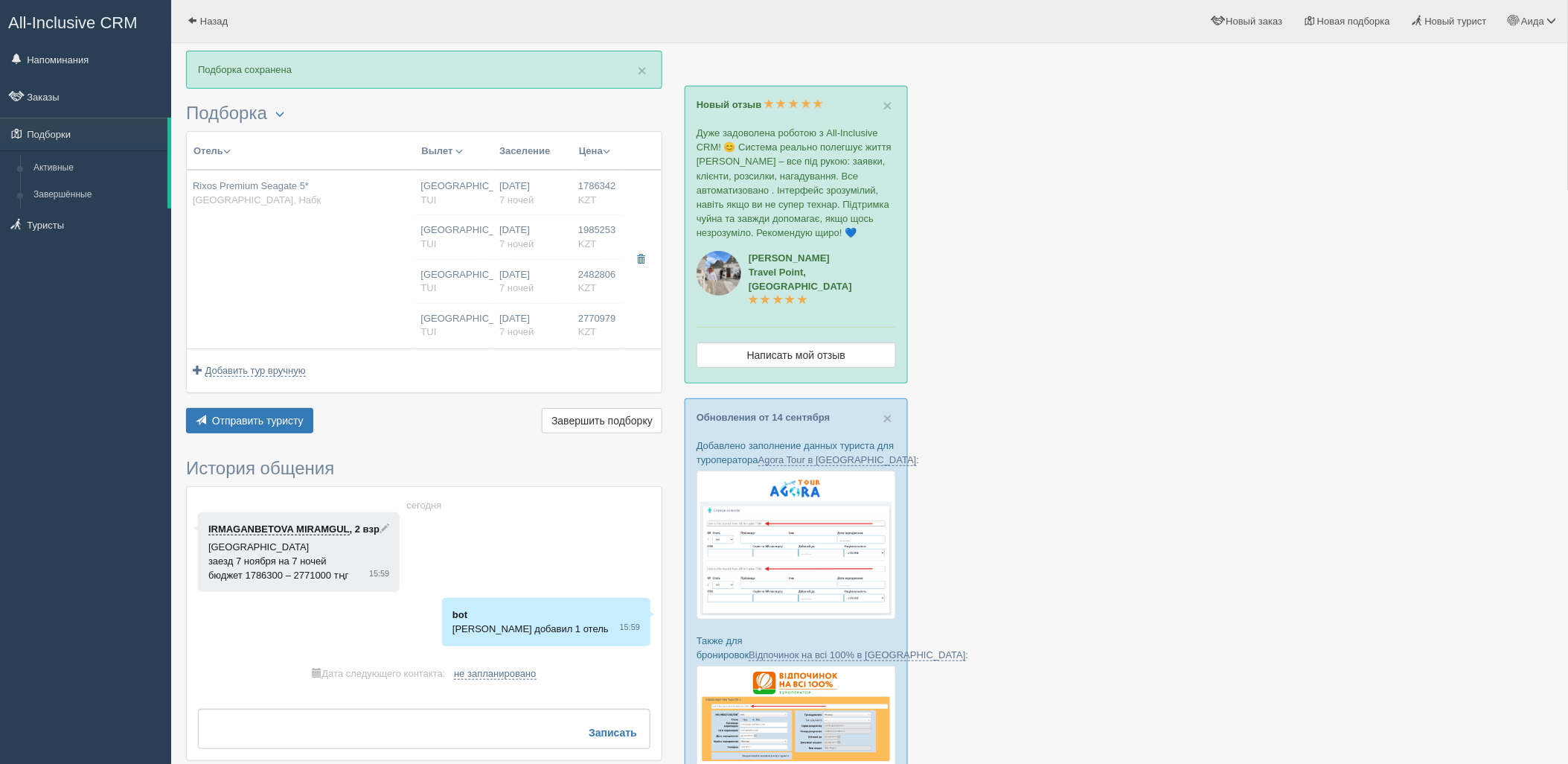
type input "Ultra All Inclusive"
type input "TUI"
type input "[URL][DOMAIN_NAME]"
type input "2770979.00"
type input "[GEOGRAPHIC_DATA]"
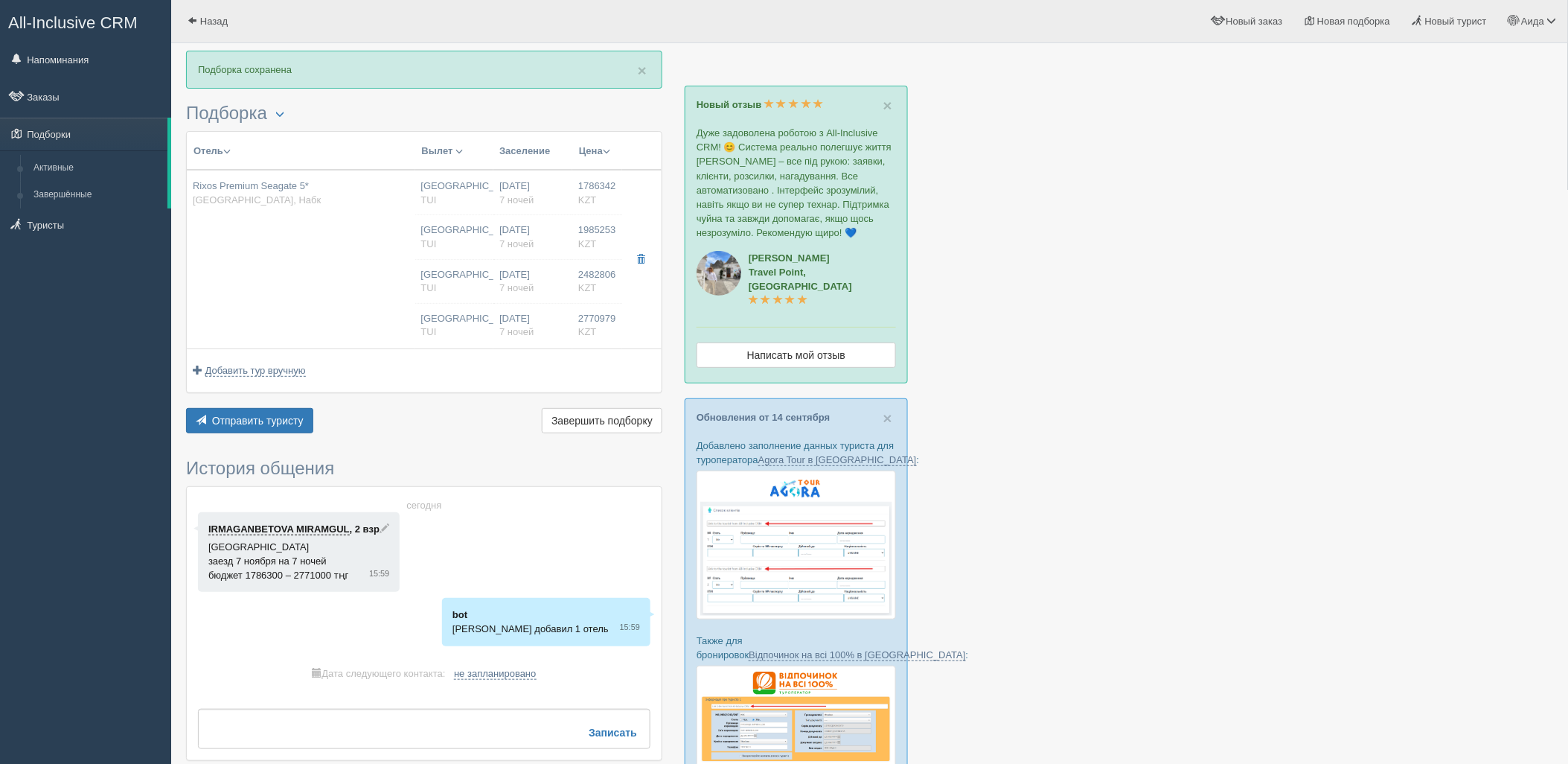
type input "08:50"
type input "7"
type input "Deluxe Room"
type input "Ultra All Inclusive"
type input "TUI"
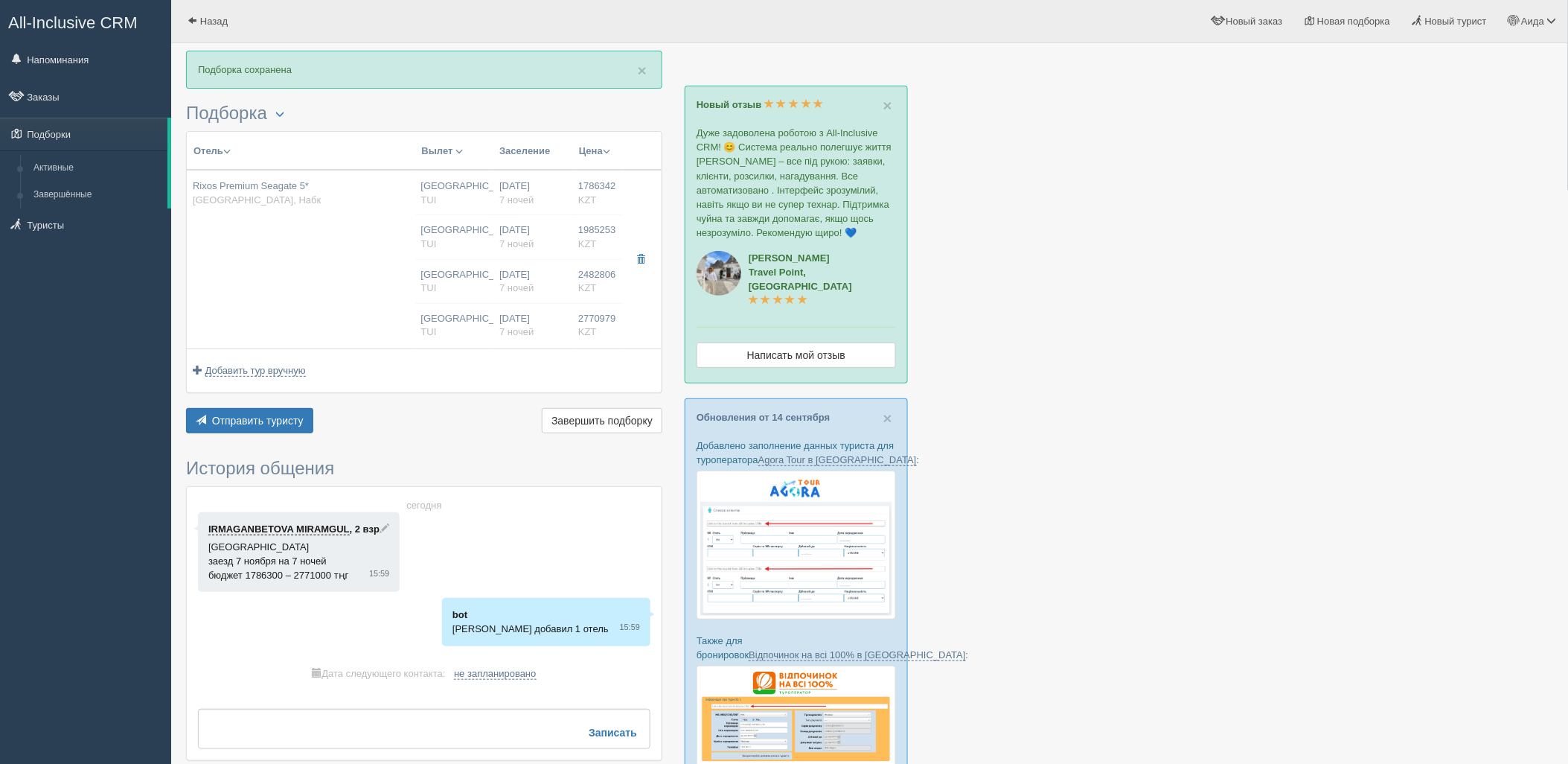
type input "[URL][DOMAIN_NAME]"
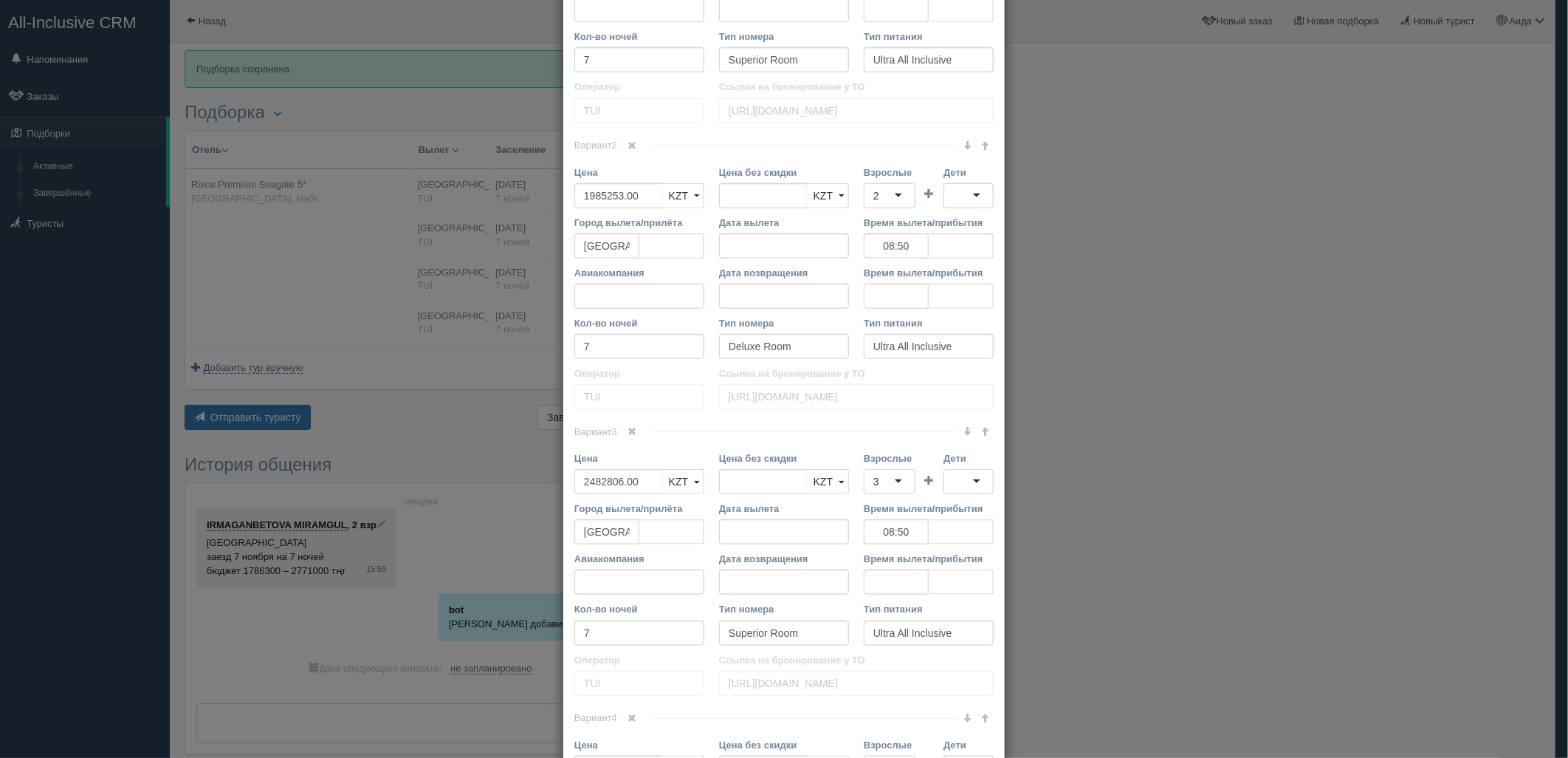
scroll to position [857, 0]
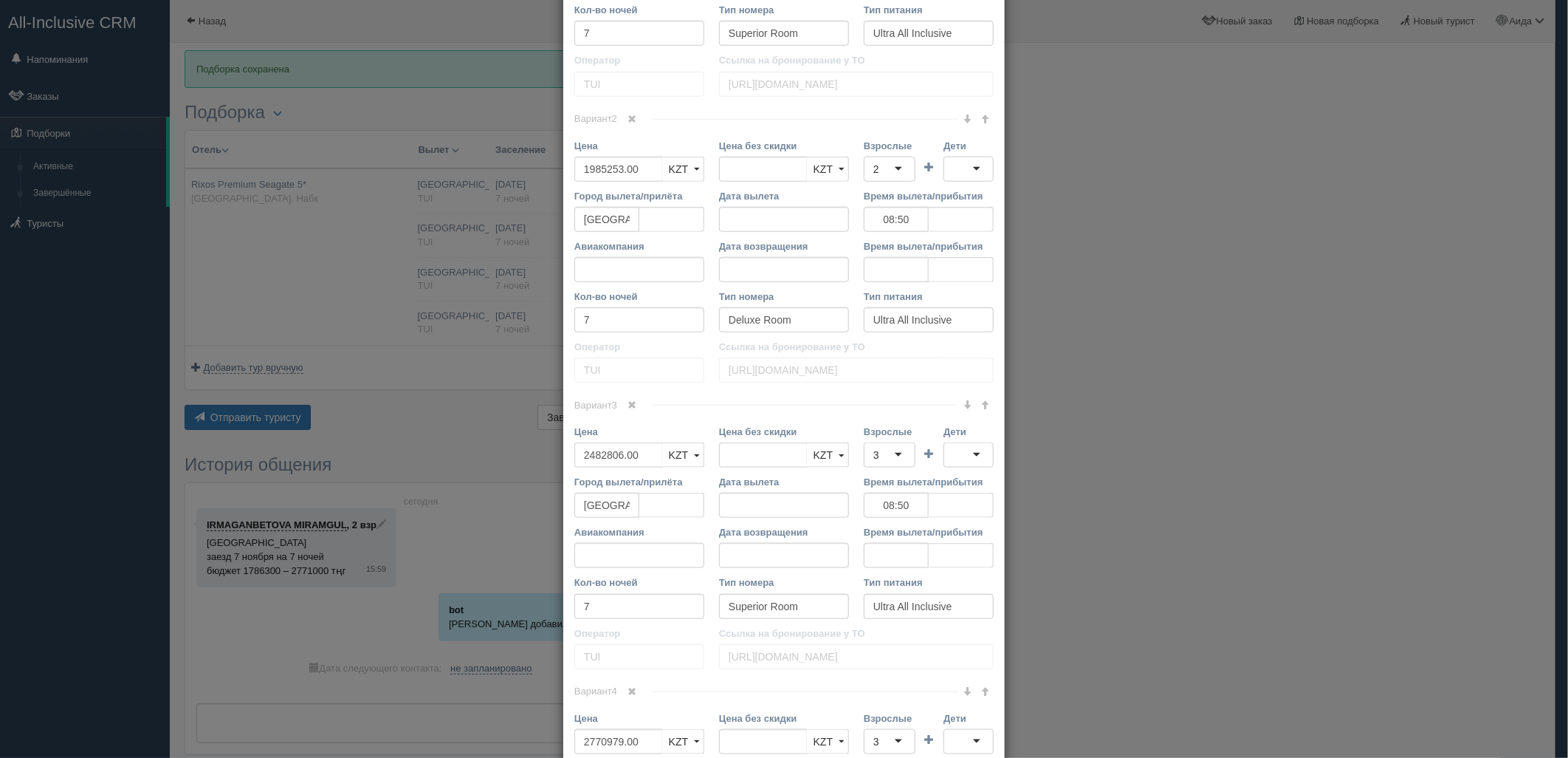
click at [980, 404] on span at bounding box center [985, 405] width 9 height 9
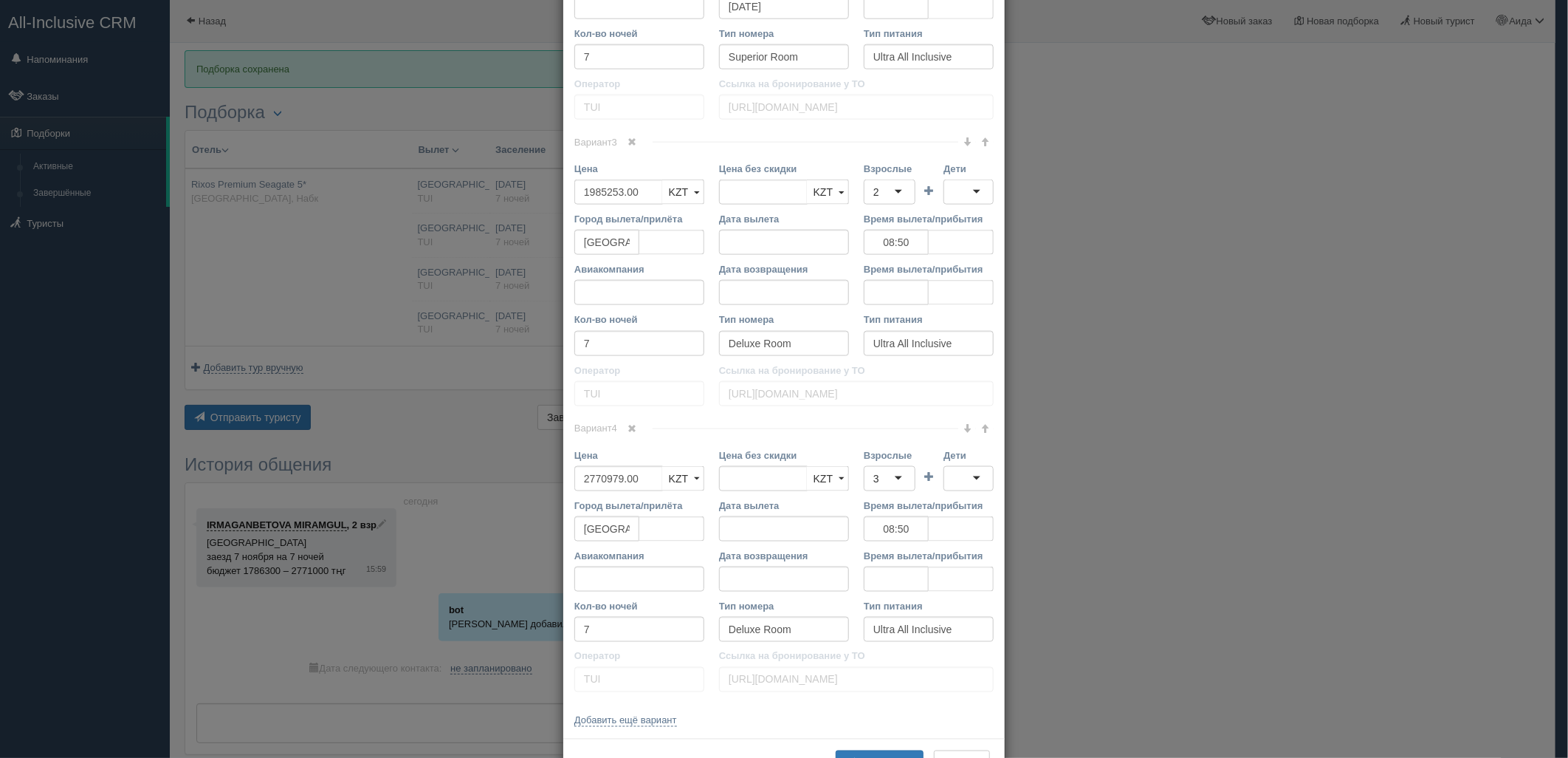
scroll to position [1177, 0]
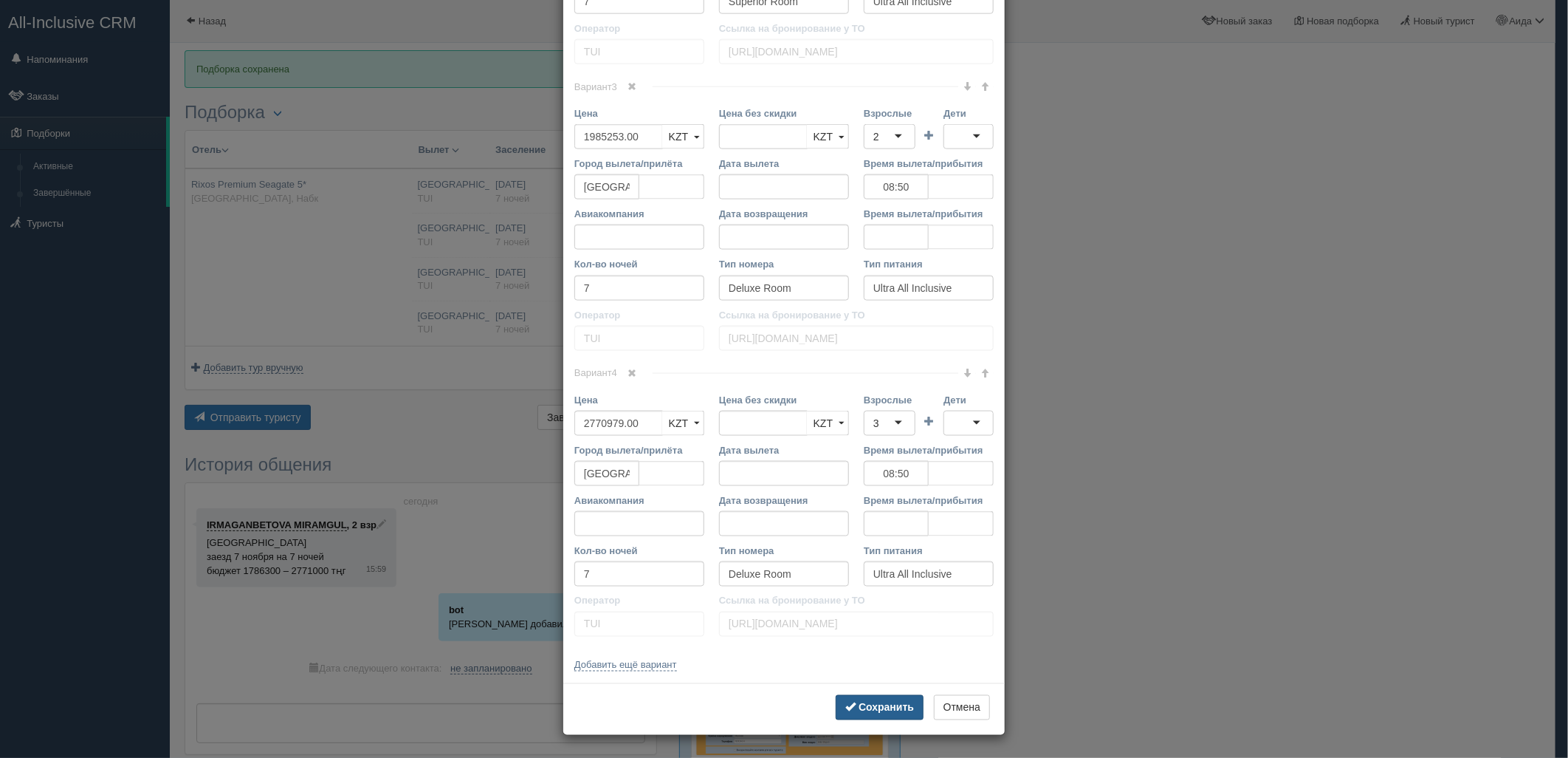
click at [845, 709] on span "submit" at bounding box center [850, 707] width 11 height 11
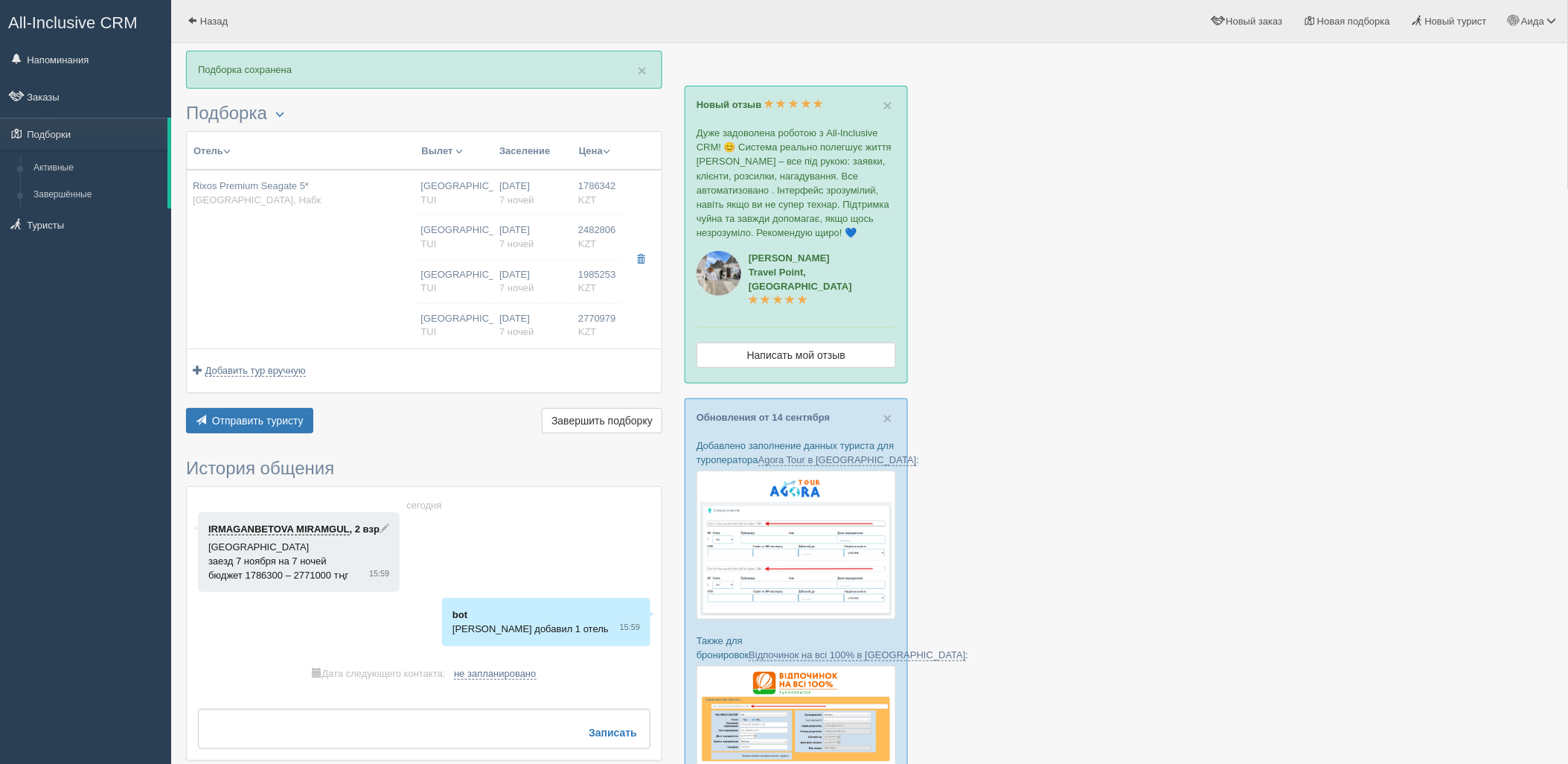
click at [280, 436] on div "Отправить туристу Отправить Завершить подборку Активировать подборку Добавить и…" at bounding box center [424, 422] width 477 height 29
click at [281, 432] on button "Отправить туристу Отправить" at bounding box center [249, 421] width 127 height 26
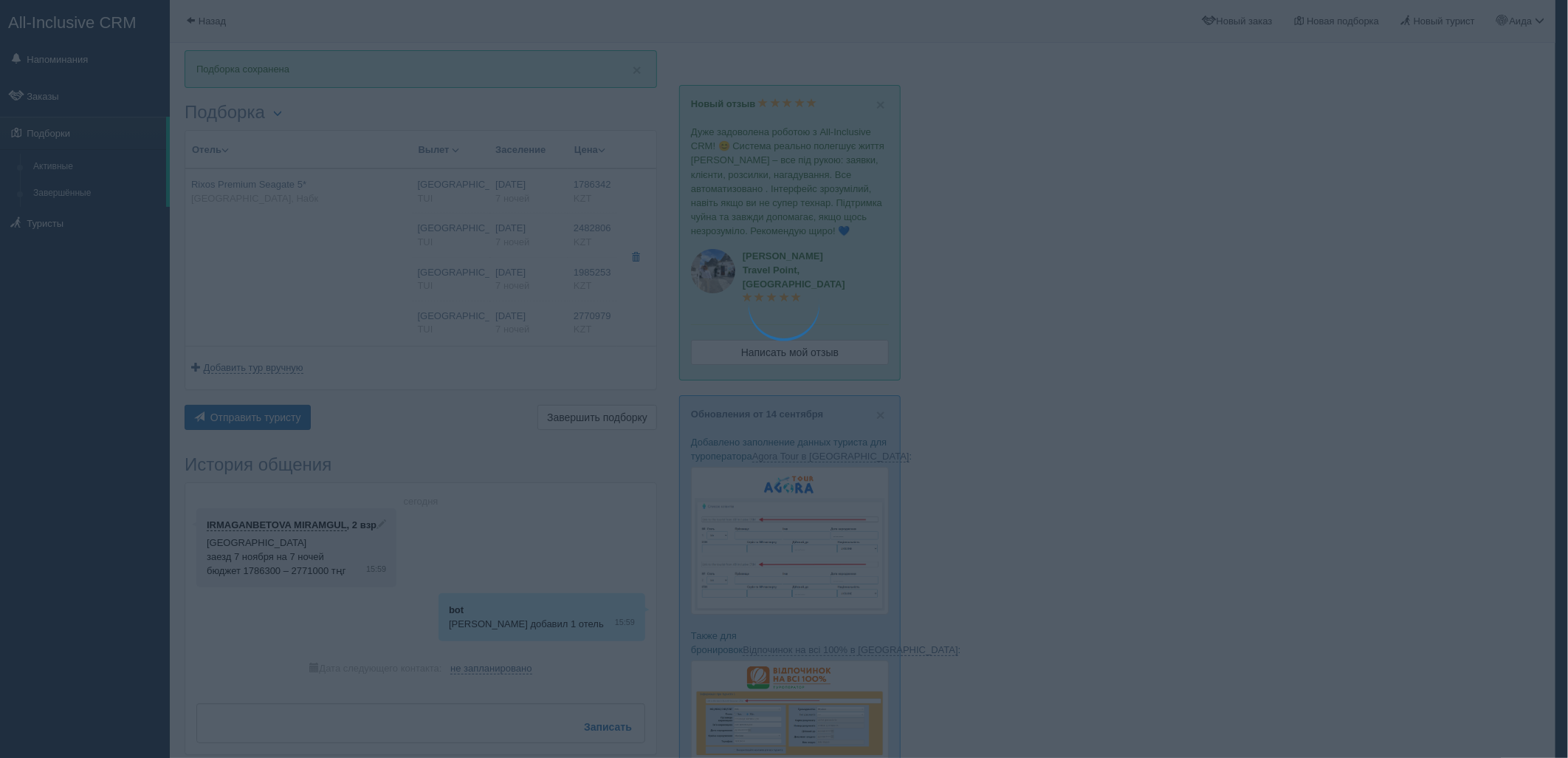
type textarea "🌞 Loremi dolo! Sitametcon Adi elitseddoei temporinc utlabore: 🌎 Etdolo, Magn 🏩 …"
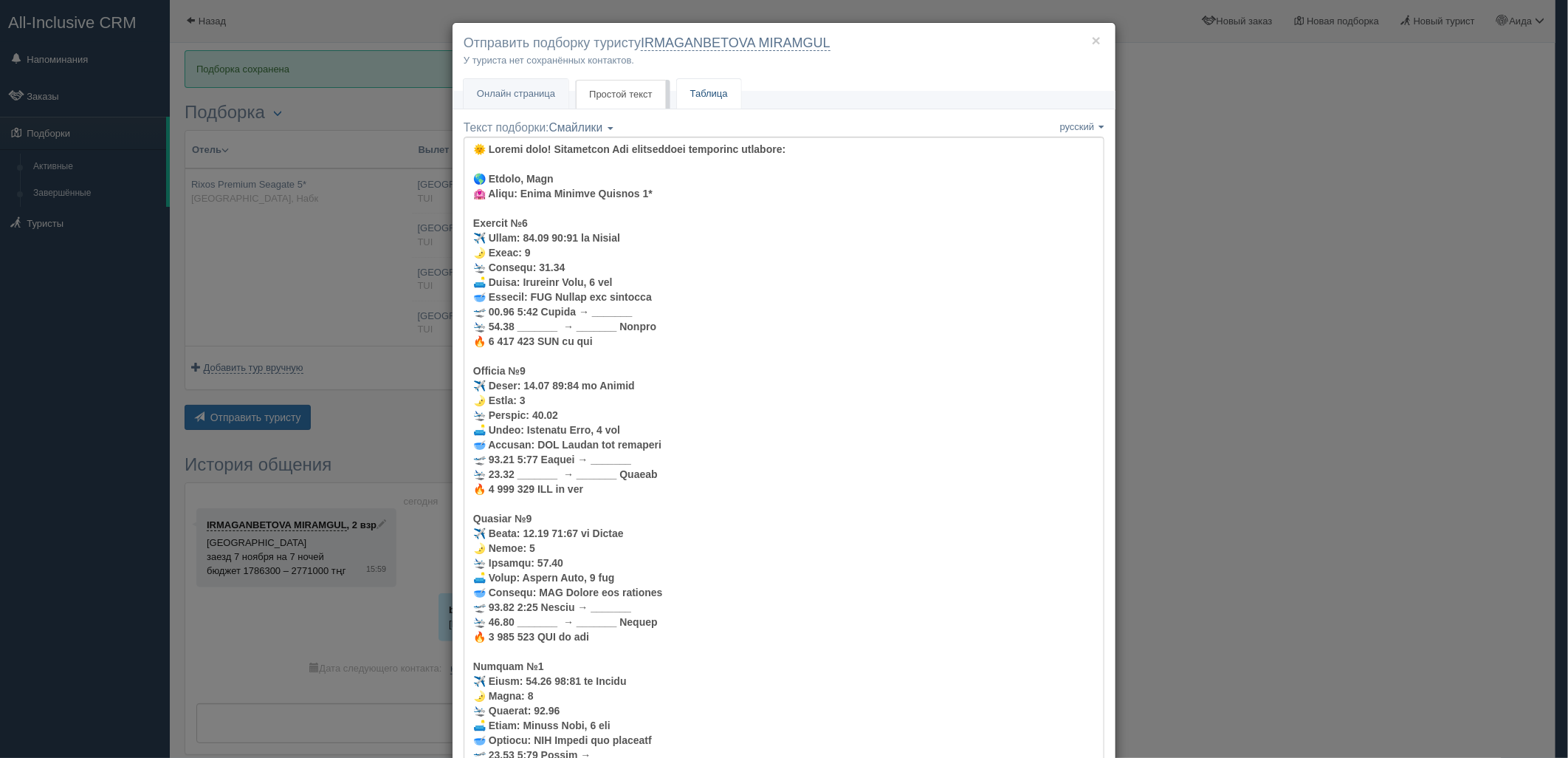
click at [701, 98] on link "Таблица" at bounding box center [708, 94] width 64 height 30
